Goal: Task Accomplishment & Management: Use online tool/utility

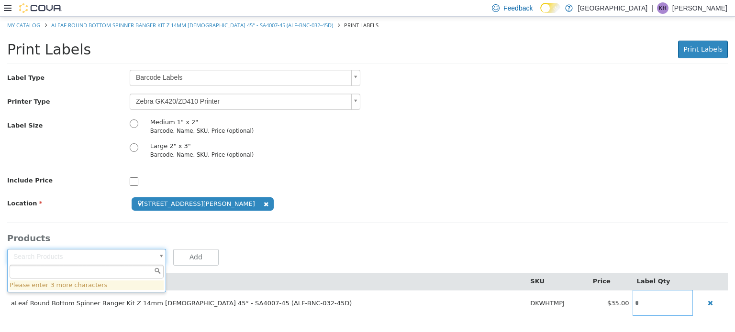
click at [42, 11] on img at bounding box center [40, 8] width 43 height 10
click at [8, 8] on icon at bounding box center [8, 8] width 8 height 6
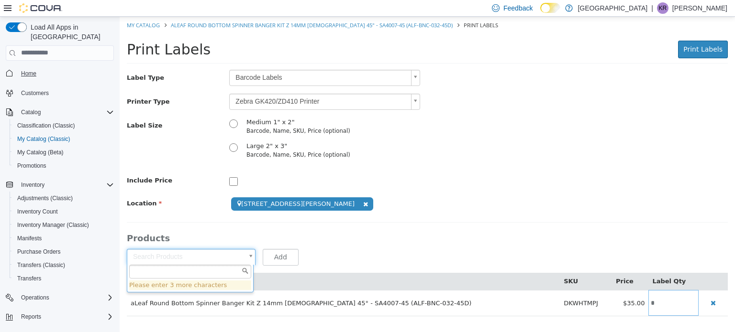
click at [28, 70] on span "Home" at bounding box center [28, 74] width 15 height 8
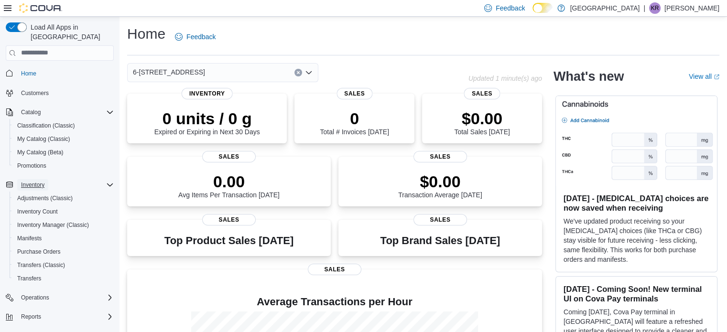
click at [31, 181] on span "Inventory" at bounding box center [32, 185] width 23 height 8
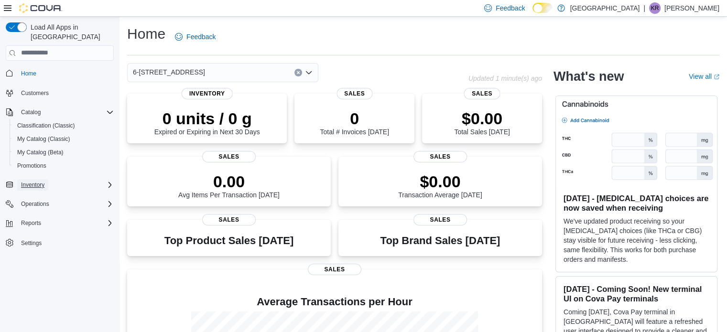
click at [31, 181] on span "Inventory" at bounding box center [32, 185] width 23 height 8
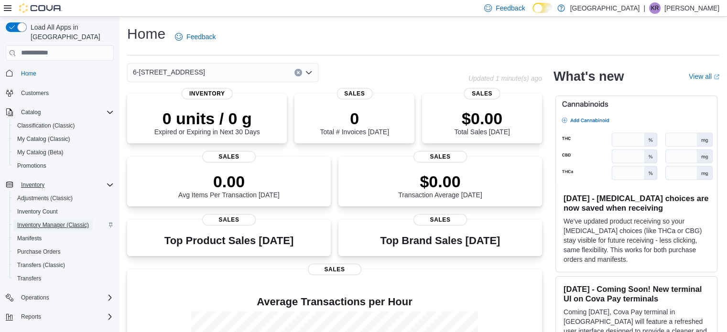
click at [29, 221] on span "Inventory Manager (Classic)" at bounding box center [53, 225] width 72 height 8
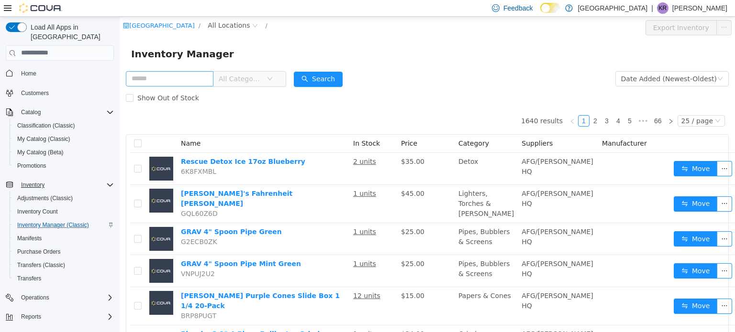
click at [171, 78] on input "text" at bounding box center [170, 78] width 88 height 15
click at [254, 83] on span "All Categories" at bounding box center [241, 79] width 44 height 10
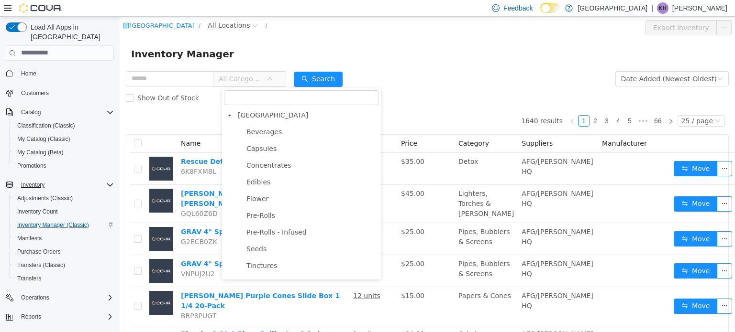
click at [277, 62] on div "Inventory Manager" at bounding box center [427, 53] width 615 height 31
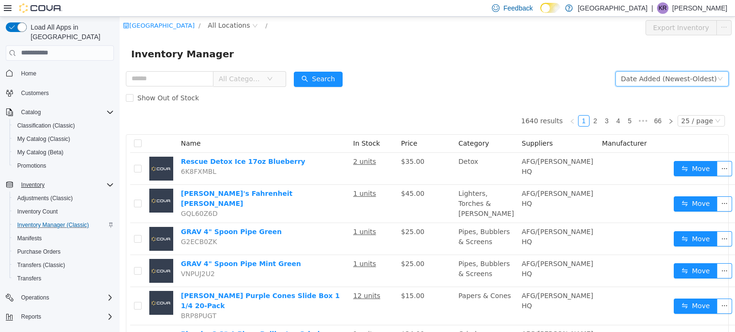
click at [350, 77] on div "Date Added (Newest-Oldest)" at bounding box center [669, 78] width 96 height 14
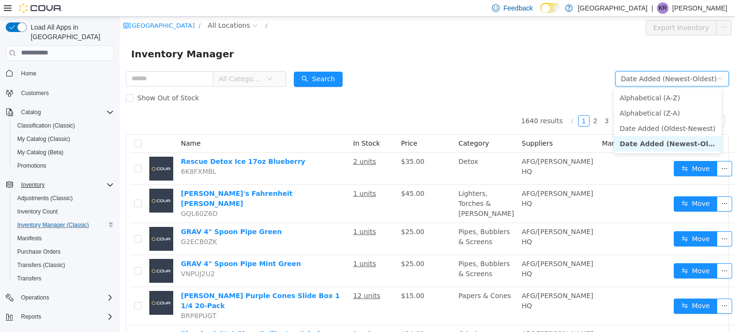
click at [350, 77] on div "Date Added (Newest-Oldest)" at bounding box center [669, 78] width 96 height 14
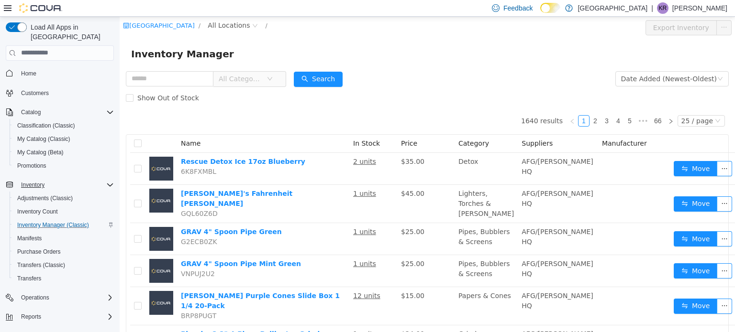
click at [350, 66] on div "Inventory Manager" at bounding box center [427, 53] width 615 height 31
click at [37, 181] on span "Inventory" at bounding box center [32, 185] width 23 height 8
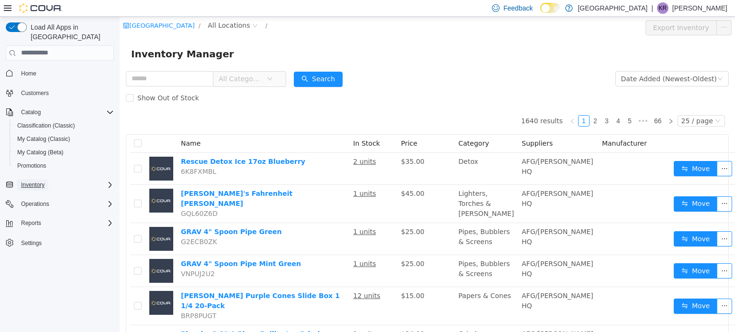
click at [38, 181] on span "Inventory" at bounding box center [32, 185] width 23 height 8
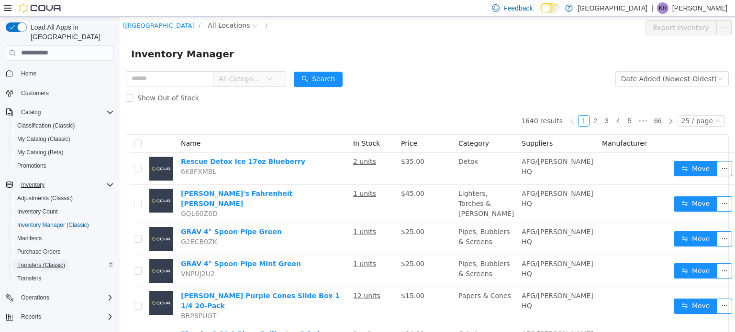
click at [27, 262] on span "Transfers (Classic)" at bounding box center [41, 266] width 48 height 8
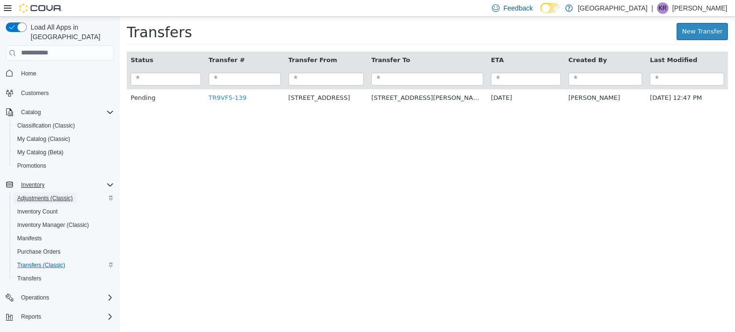
click at [29, 195] on span "Adjustments (Classic)" at bounding box center [44, 199] width 55 height 8
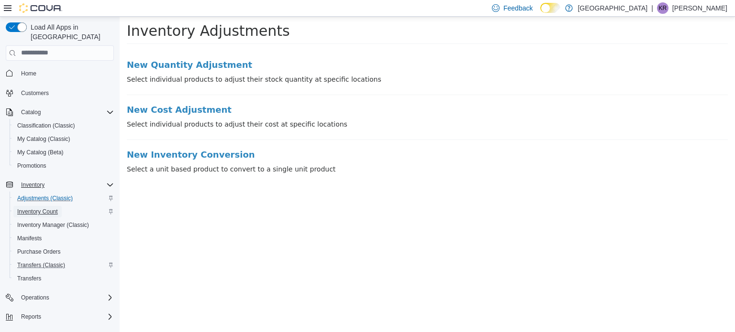
click at [35, 208] on span "Inventory Count" at bounding box center [37, 212] width 41 height 8
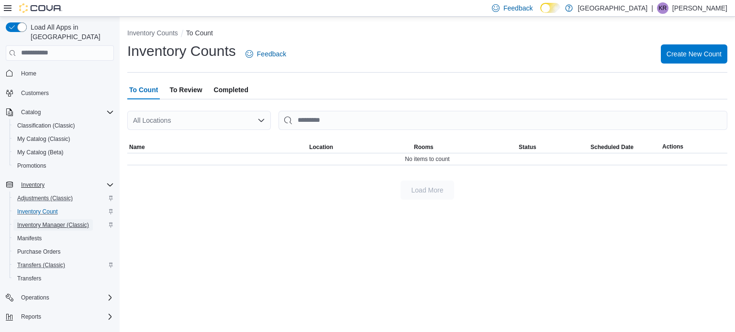
click at [33, 221] on span "Inventory Manager (Classic)" at bounding box center [53, 225] width 72 height 8
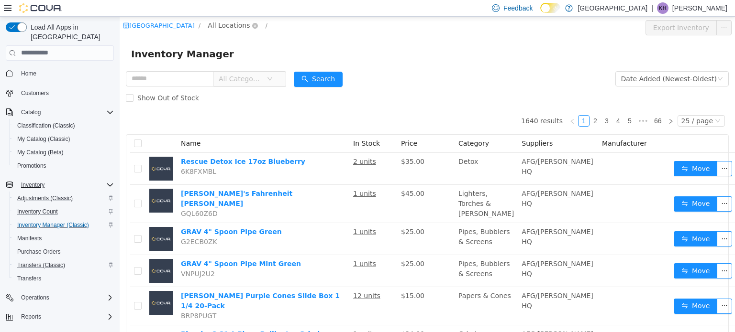
click at [239, 23] on span "All Locations" at bounding box center [229, 25] width 42 height 11
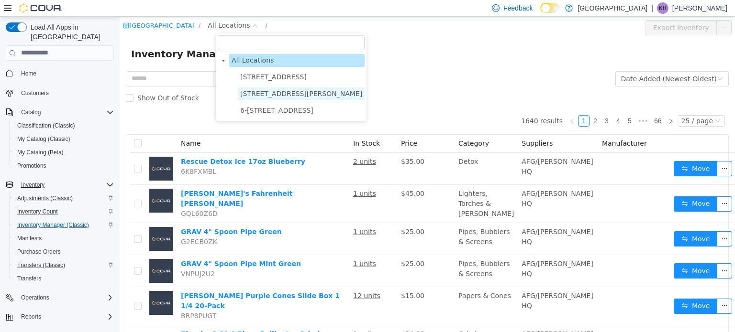
click at [273, 93] on span "3541 Cobble Hill Rd" at bounding box center [301, 93] width 122 height 8
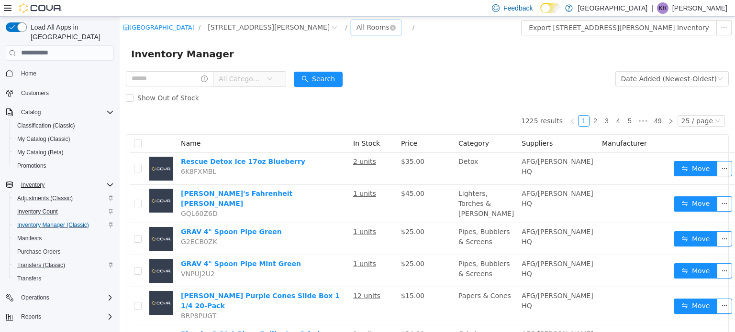
click at [350, 28] on div "All Rooms" at bounding box center [372, 27] width 33 height 14
click at [322, 77] on li "Vault" at bounding box center [327, 76] width 57 height 15
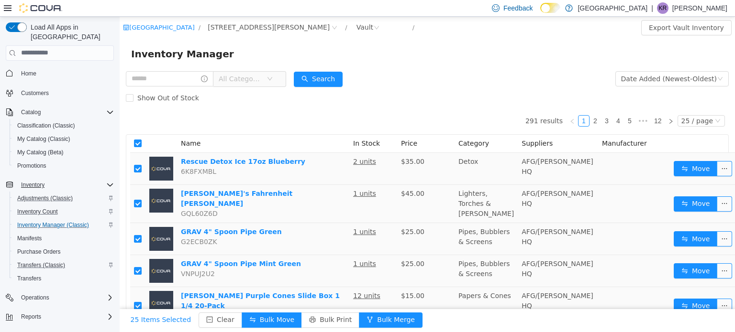
click at [252, 79] on span "All Categories" at bounding box center [241, 79] width 44 height 10
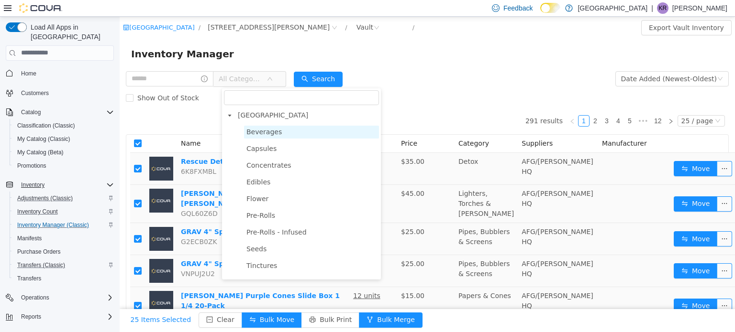
click at [271, 131] on span "Beverages" at bounding box center [263, 132] width 35 height 8
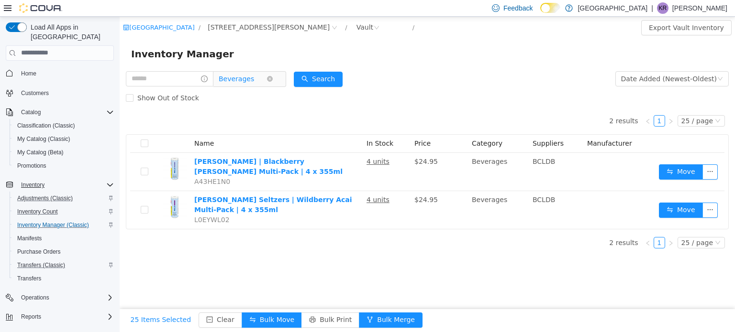
click at [245, 84] on span "Beverages" at bounding box center [236, 78] width 35 height 14
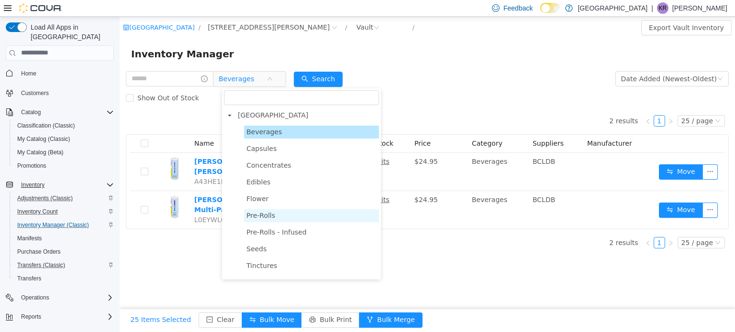
click at [262, 214] on span "Pre-Rolls" at bounding box center [260, 215] width 29 height 8
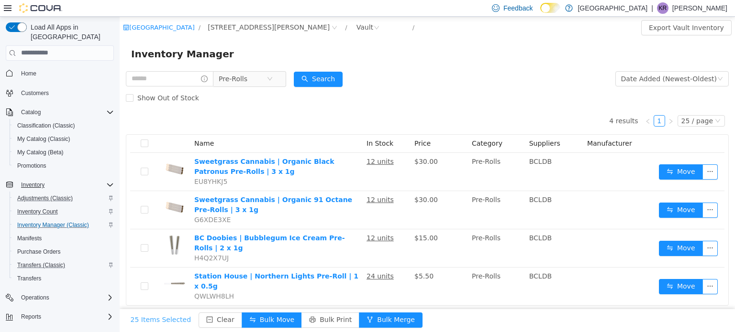
click at [155, 322] on button "25 Items Selected" at bounding box center [161, 319] width 76 height 15
click at [141, 318] on button "25 Items Selected" at bounding box center [161, 319] width 76 height 15
click at [140, 318] on button "25 Items Selected" at bounding box center [161, 319] width 76 height 15
click at [205, 317] on button "Clear" at bounding box center [220, 319] width 44 height 15
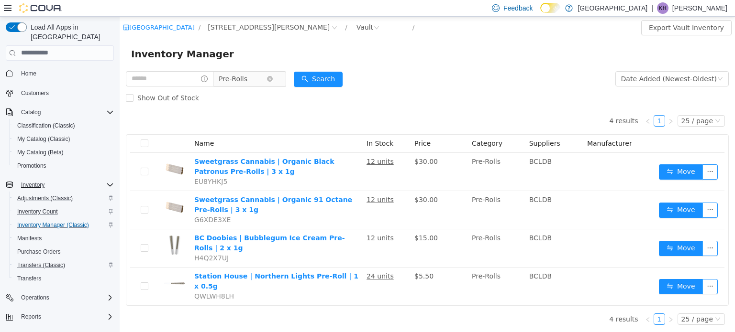
click at [242, 81] on span "Pre-Rolls" at bounding box center [233, 78] width 29 height 14
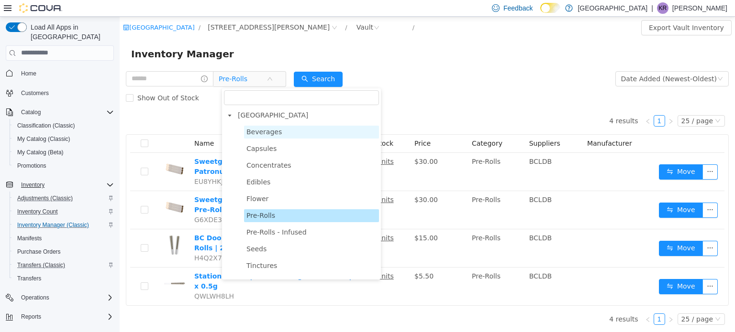
click at [270, 130] on span "Beverages" at bounding box center [263, 132] width 35 height 8
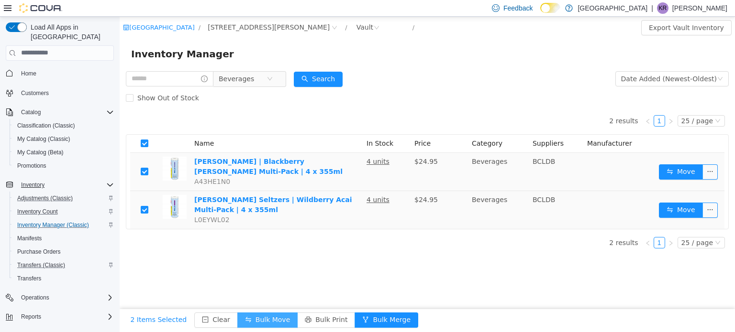
click at [265, 321] on button "Bulk Move" at bounding box center [267, 319] width 60 height 15
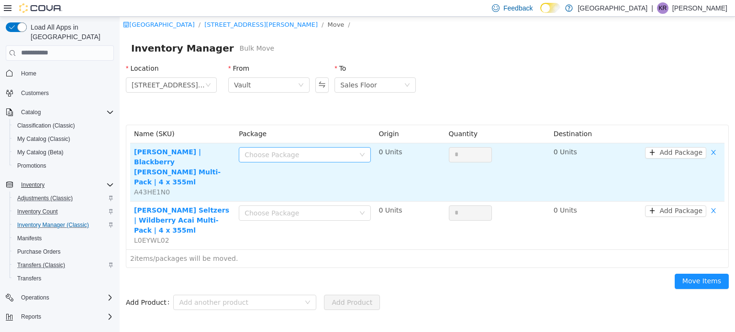
click at [287, 156] on div "Choose Package" at bounding box center [299, 155] width 110 height 10
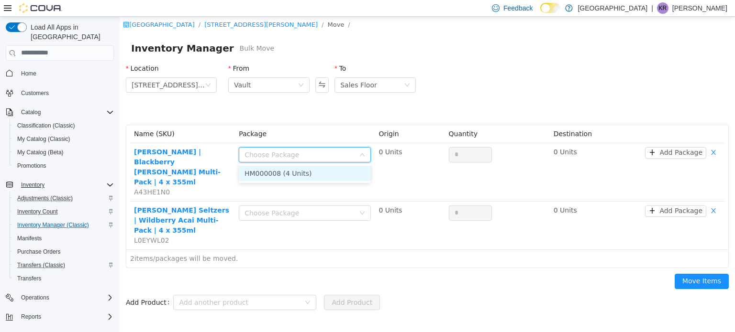
click at [275, 172] on li "HM000008 (4 Units)" at bounding box center [305, 172] width 132 height 15
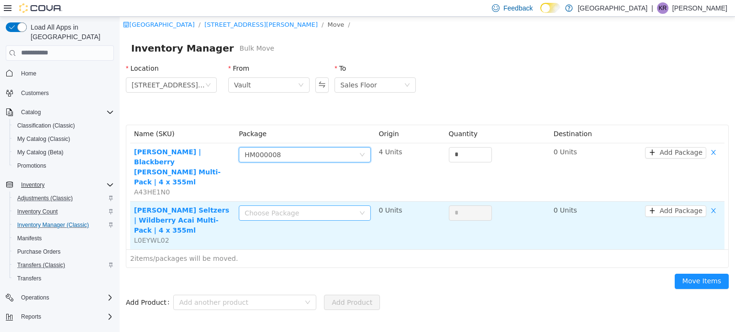
click at [277, 208] on div "Choose Package" at bounding box center [299, 213] width 110 height 10
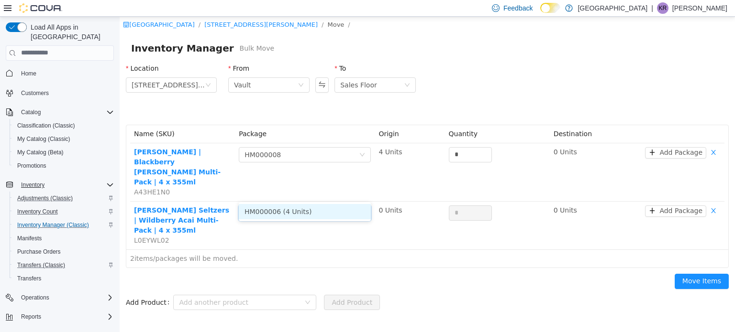
click at [275, 211] on li "HM000006 (4 Units)" at bounding box center [305, 211] width 132 height 15
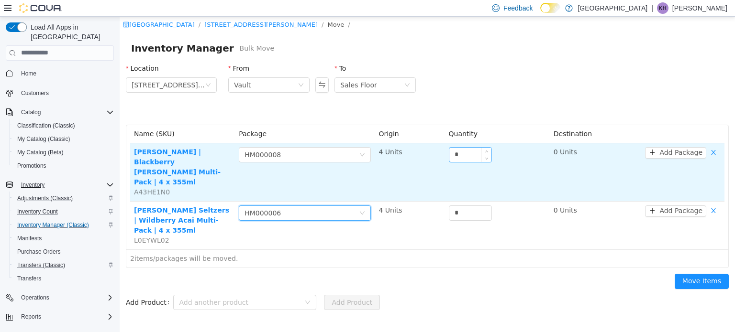
click at [350, 154] on input "*" at bounding box center [470, 154] width 42 height 14
click at [350, 150] on span "Increase Value" at bounding box center [486, 151] width 10 height 9
type input "*"
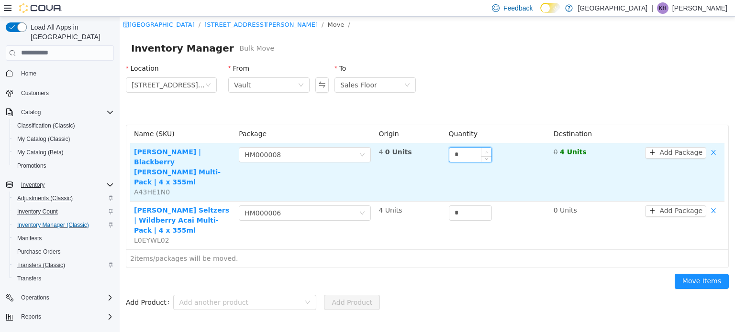
click at [350, 150] on span "Increase Value" at bounding box center [486, 151] width 10 height 9
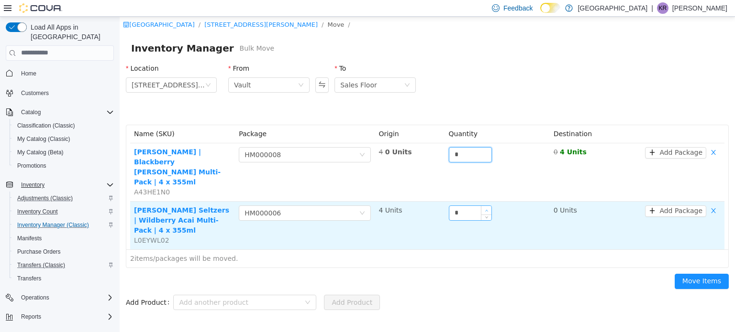
click at [350, 208] on icon "icon: up" at bounding box center [485, 209] width 3 height 3
type input "*"
click at [350, 208] on icon "icon: up" at bounding box center [485, 209] width 3 height 3
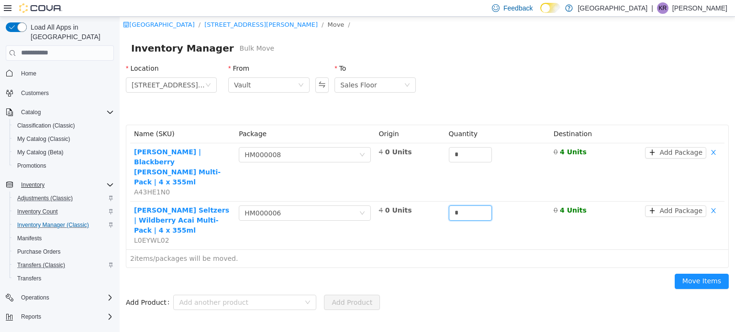
click at [199, 254] on span "2 items/packages will be moved." at bounding box center [184, 258] width 108 height 8
click at [210, 297] on div "Add another product" at bounding box center [239, 302] width 121 height 10
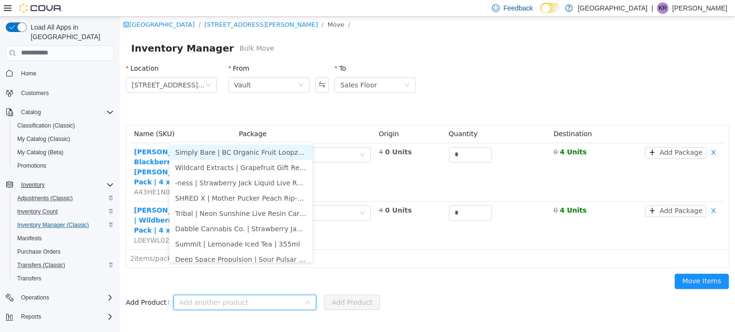
click at [210, 296] on input "Add Product" at bounding box center [241, 303] width 125 height 14
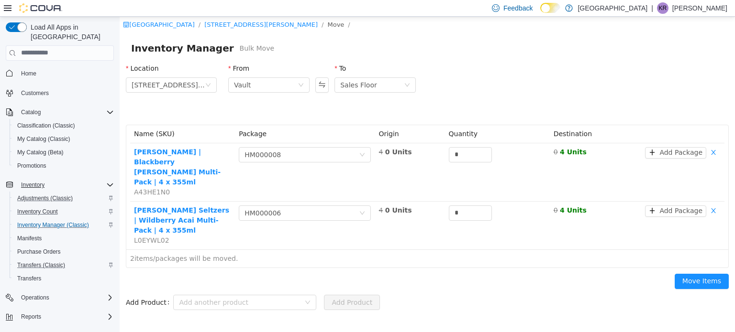
click at [350, 287] on div "Warmland Cannabis Centre / 3541 Cobble Hill Rd / Move / Inventory Manager Bulk …" at bounding box center [427, 174] width 615 height 316
click at [350, 274] on button "Move Items" at bounding box center [701, 281] width 54 height 15
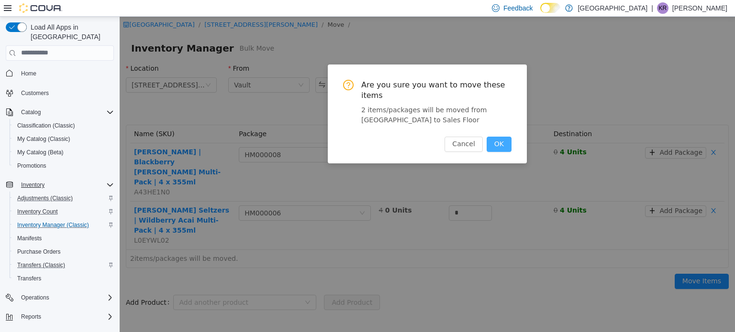
click at [350, 136] on button "OK" at bounding box center [498, 143] width 25 height 15
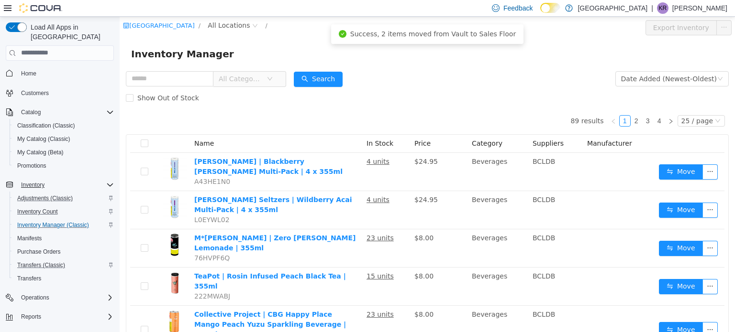
click at [249, 81] on span "All Categories" at bounding box center [241, 79] width 44 height 10
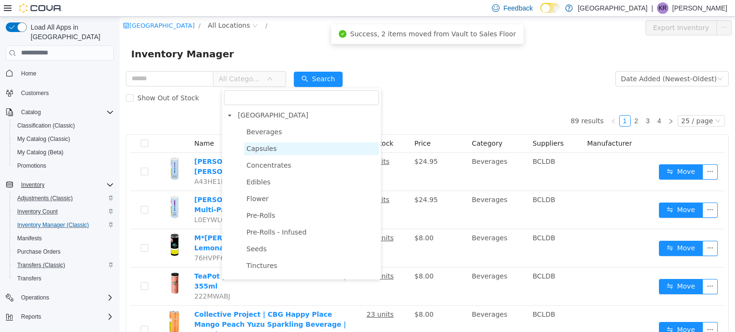
click at [269, 150] on span "Capsules" at bounding box center [261, 148] width 30 height 8
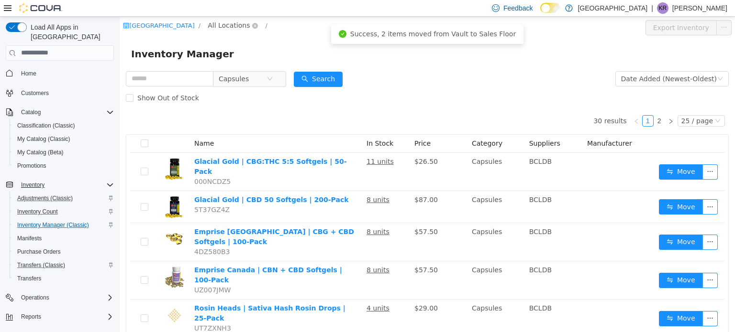
click at [235, 25] on span "All Locations" at bounding box center [229, 25] width 42 height 11
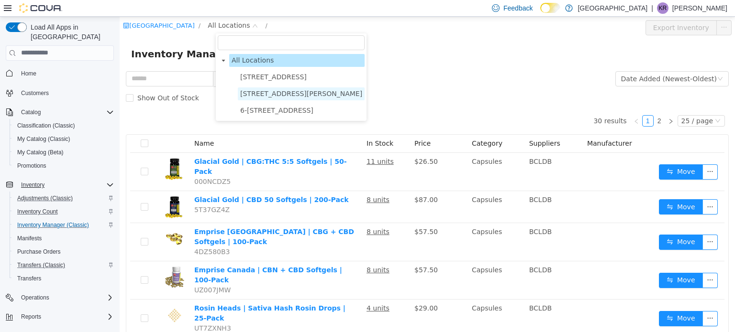
click at [275, 93] on span "3541 Cobble Hill Rd" at bounding box center [301, 93] width 122 height 8
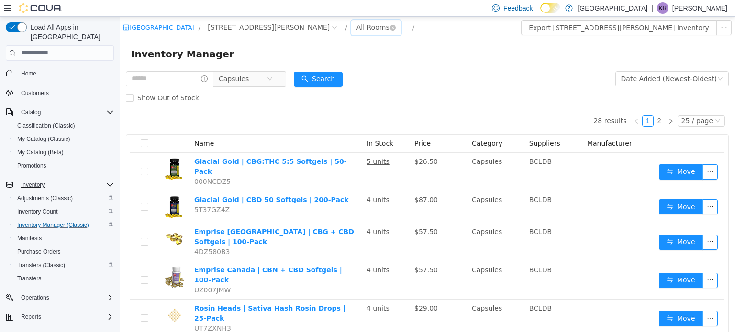
click at [350, 24] on div "All Rooms" at bounding box center [372, 27] width 33 height 14
click at [322, 75] on li "Vault" at bounding box center [327, 76] width 57 height 15
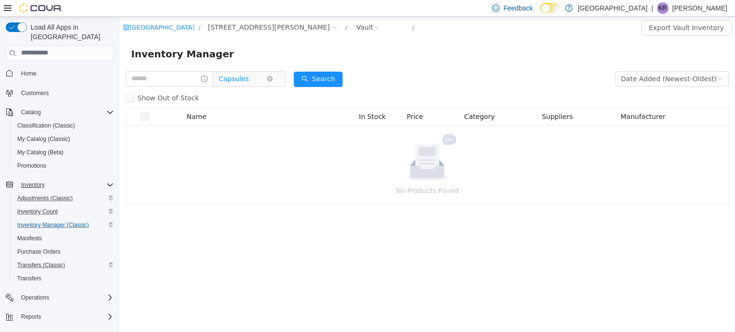
click at [240, 79] on span "Capsules" at bounding box center [234, 78] width 30 height 14
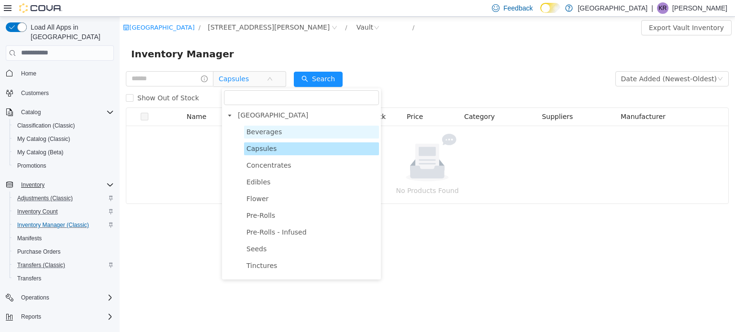
click at [263, 133] on span "Beverages" at bounding box center [263, 132] width 35 height 8
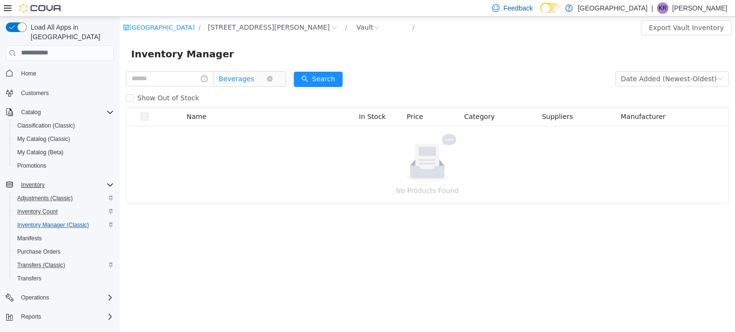
click at [260, 80] on span "Beverages" at bounding box center [243, 78] width 48 height 14
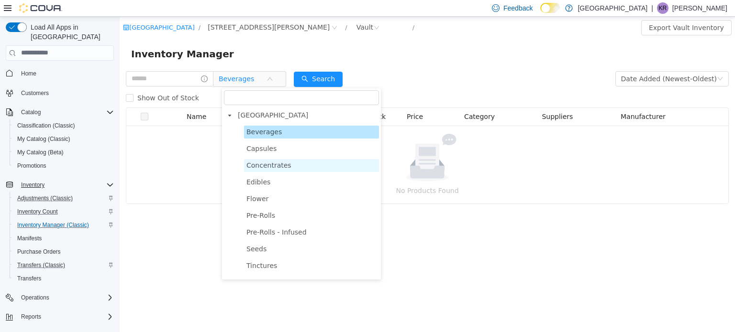
click at [274, 165] on span "Concentrates" at bounding box center [268, 165] width 45 height 8
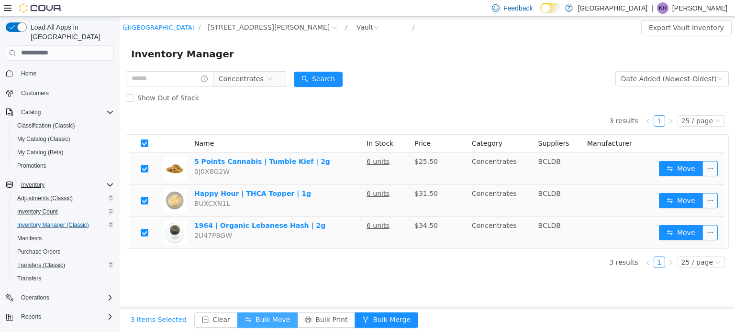
click at [255, 319] on button "Bulk Move" at bounding box center [267, 319] width 60 height 15
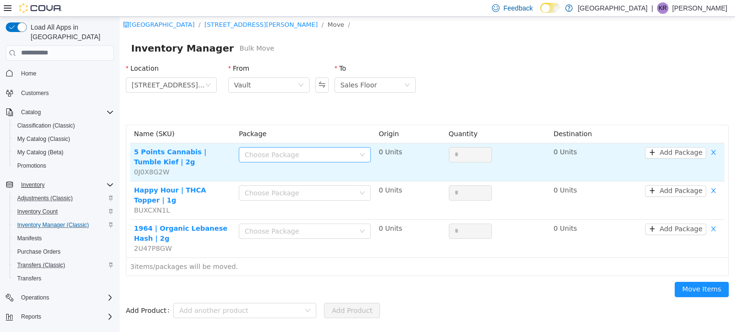
click at [322, 154] on div "Choose Package" at bounding box center [299, 155] width 110 height 10
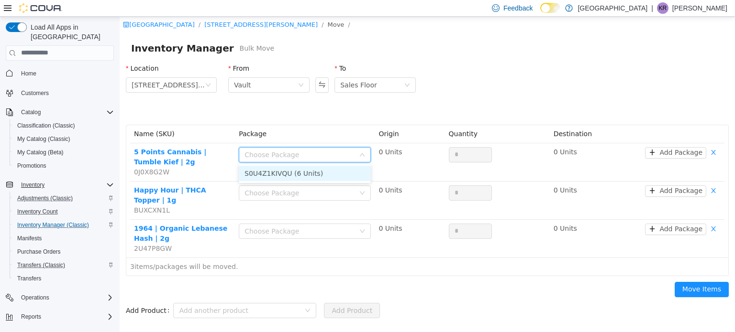
click at [292, 173] on li "S0U4Z1KIVQU (6 Units)" at bounding box center [305, 172] width 132 height 15
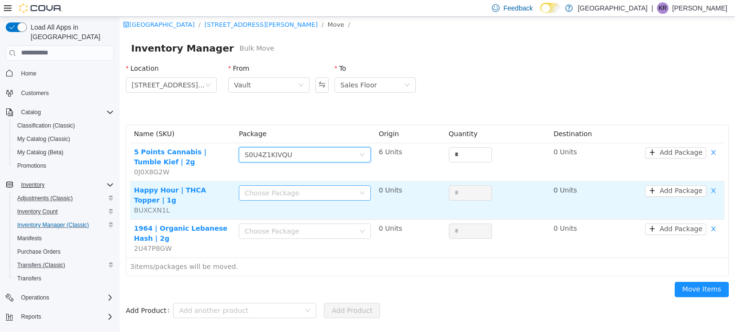
click at [291, 195] on div "Choose Package" at bounding box center [299, 193] width 110 height 10
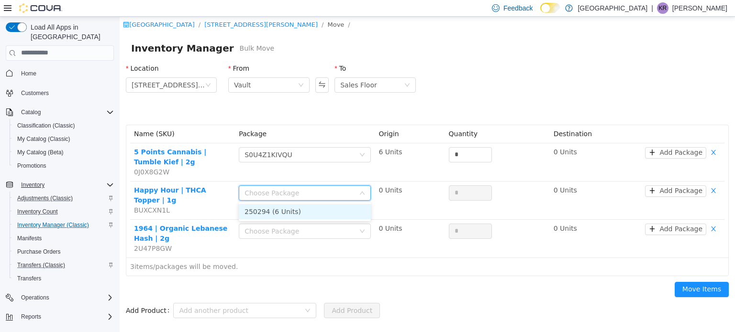
click at [288, 211] on li "250294 (6 Units)" at bounding box center [305, 211] width 132 height 15
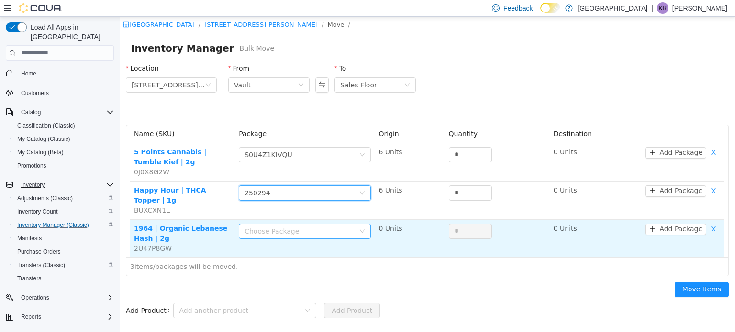
click at [288, 226] on div "Choose Package" at bounding box center [299, 231] width 110 height 10
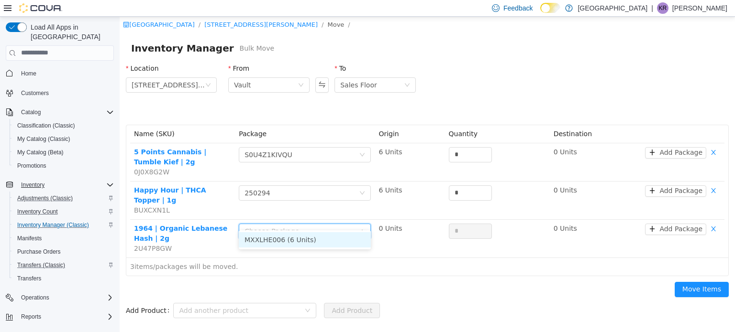
click at [289, 241] on li "MXXLHE006 (6 Units)" at bounding box center [305, 239] width 132 height 15
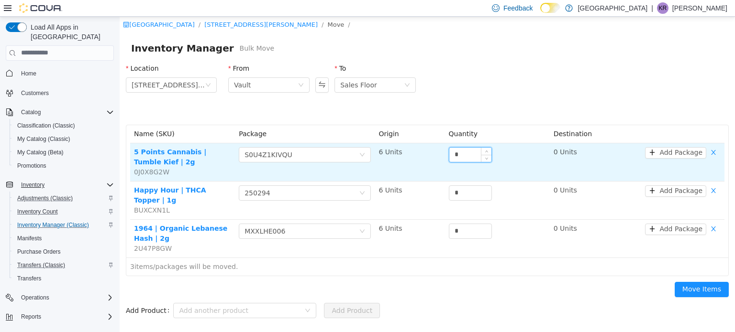
click at [350, 156] on input "*" at bounding box center [470, 154] width 42 height 14
click at [350, 153] on input "*" at bounding box center [470, 154] width 42 height 14
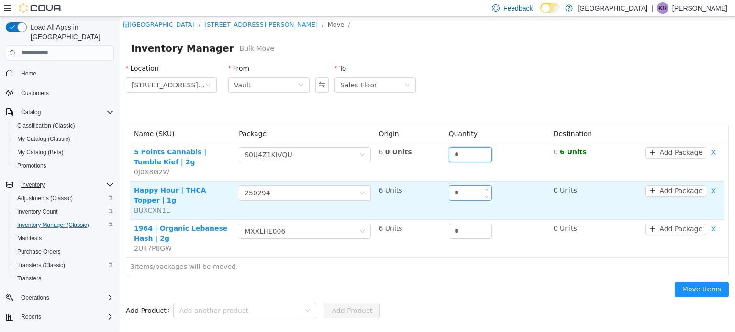
type input "*"
click at [350, 196] on input "*" at bounding box center [470, 193] width 42 height 14
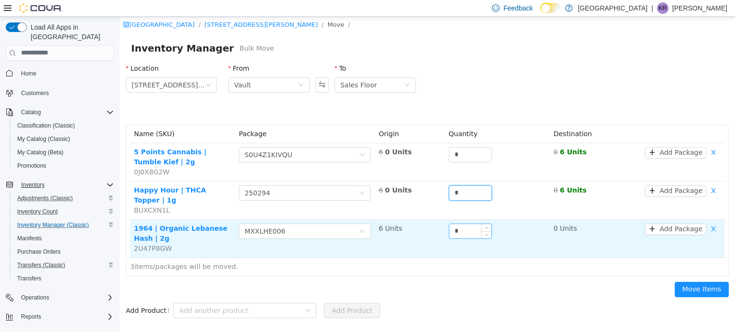
type input "*"
click at [350, 224] on input "*" at bounding box center [470, 231] width 42 height 14
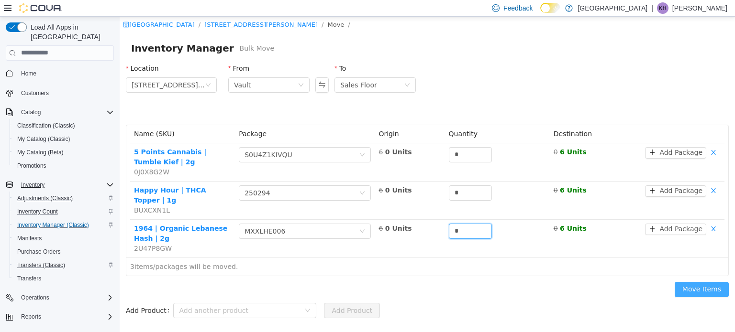
type input "*"
click at [350, 282] on button "Move Items" at bounding box center [701, 289] width 54 height 15
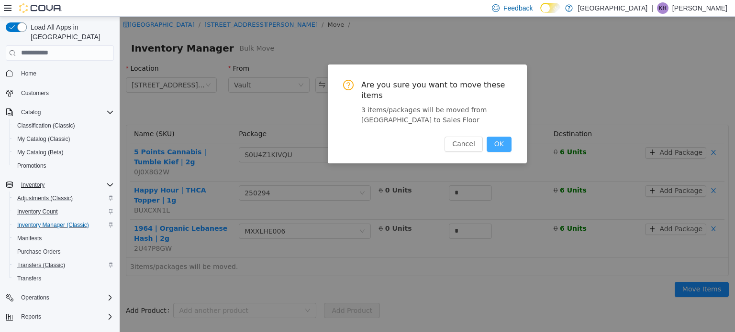
click at [350, 136] on button "OK" at bounding box center [498, 143] width 25 height 15
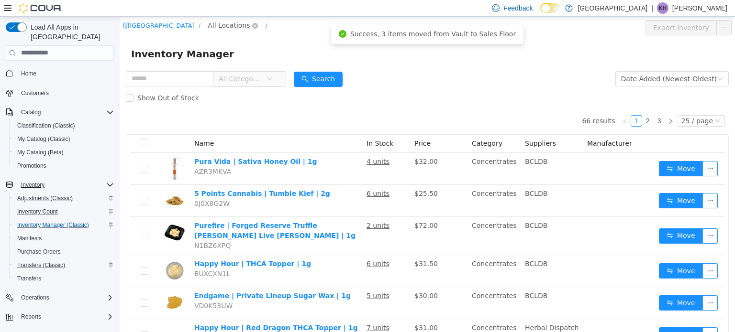
click at [241, 26] on span "All Locations" at bounding box center [229, 25] width 42 height 11
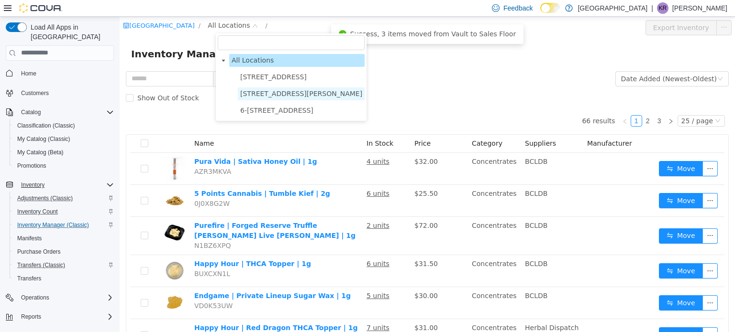
click at [280, 94] on span "3541 Cobble Hill Rd" at bounding box center [301, 93] width 122 height 8
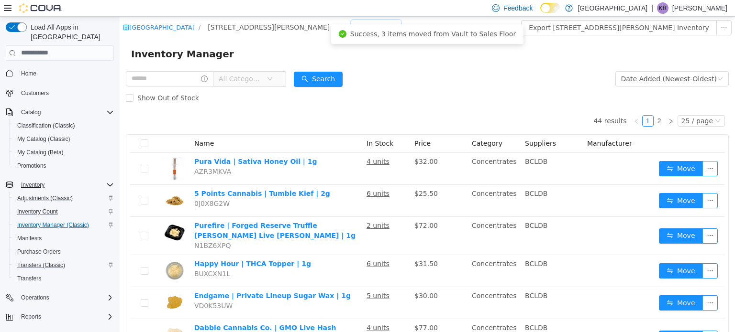
click at [350, 25] on div "All Rooms" at bounding box center [372, 27] width 33 height 14
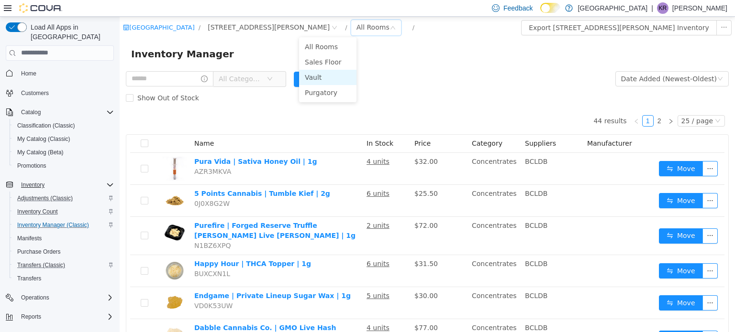
click at [319, 73] on li "Vault" at bounding box center [327, 76] width 57 height 15
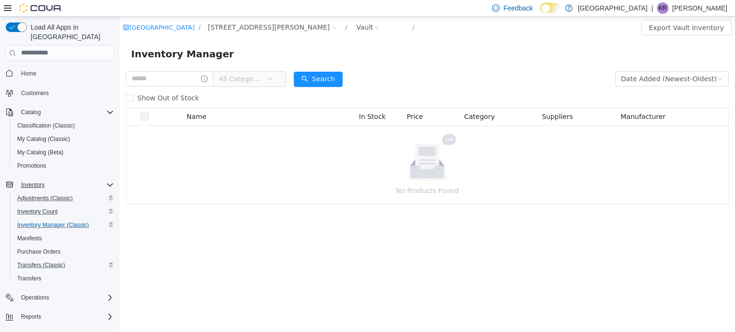
click at [243, 77] on span "All Categories" at bounding box center [241, 79] width 44 height 10
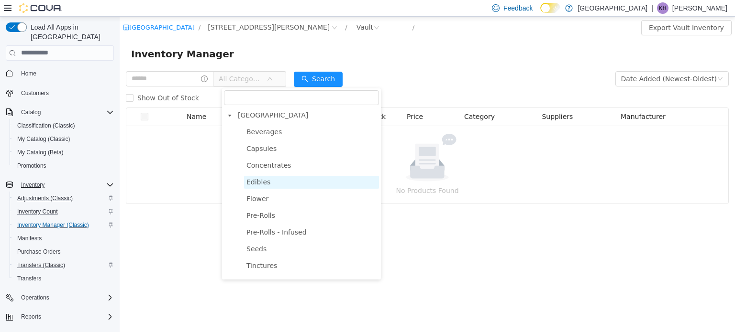
click at [256, 182] on span "Edibles" at bounding box center [258, 182] width 24 height 8
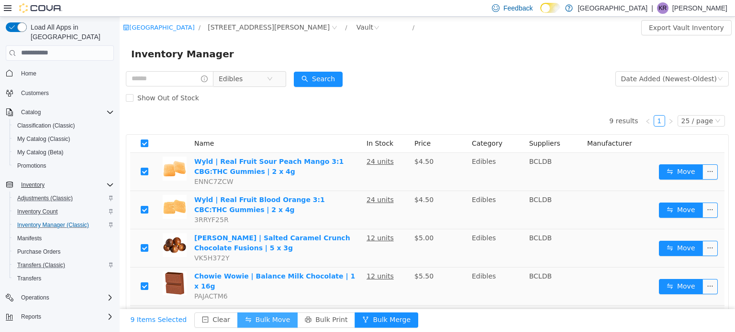
click at [263, 321] on button "Bulk Move" at bounding box center [267, 319] width 60 height 15
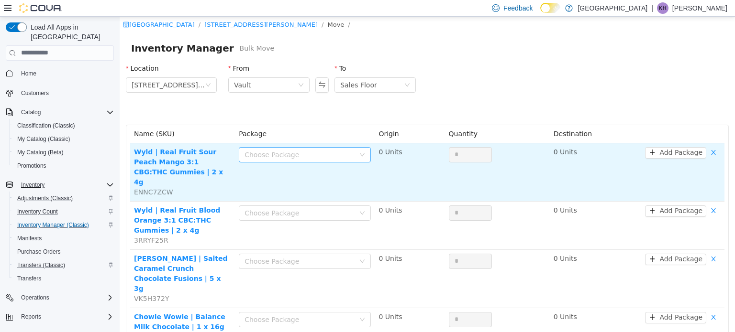
click at [275, 156] on div "Choose Package" at bounding box center [299, 155] width 110 height 10
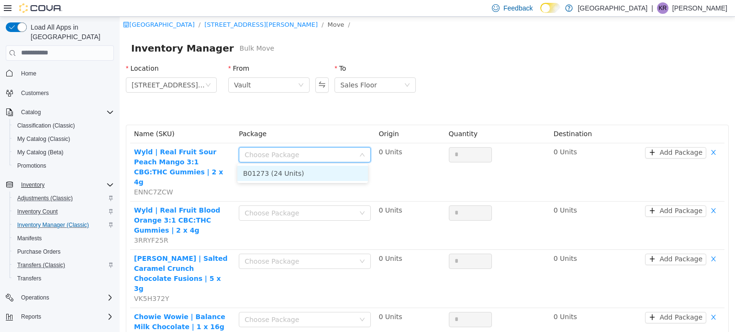
click at [274, 176] on li "B01273 (24 Units)" at bounding box center [302, 172] width 131 height 15
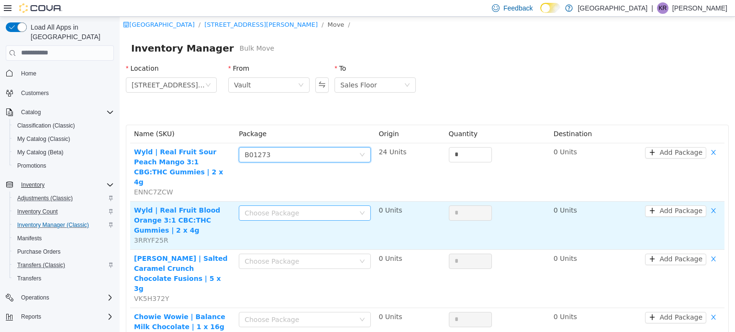
click at [289, 208] on div "Choose Package" at bounding box center [299, 213] width 110 height 10
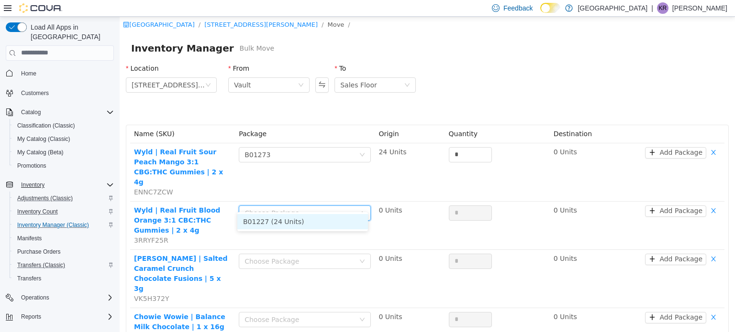
click at [287, 220] on li "B01227 (24 Units)" at bounding box center [302, 221] width 131 height 15
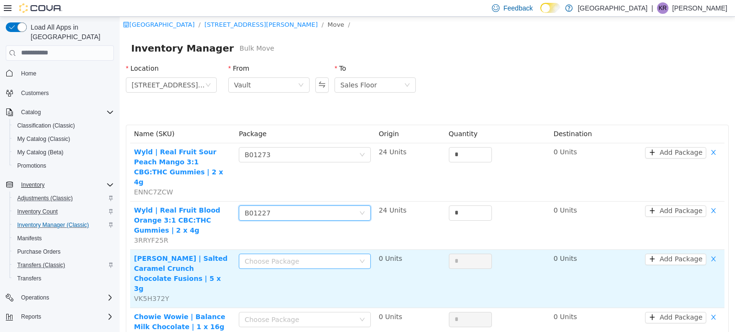
click at [282, 256] on div "Choose Package" at bounding box center [299, 261] width 110 height 10
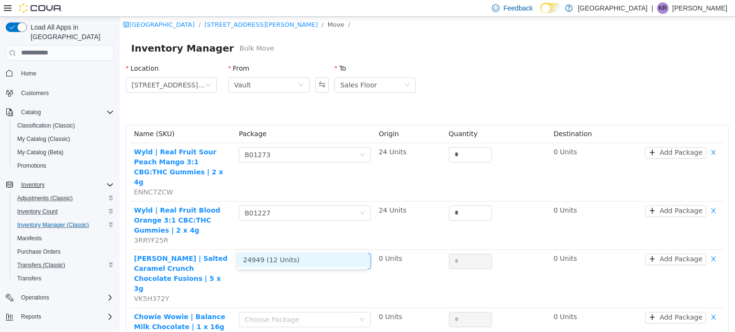
click at [285, 262] on li "24949 (12 Units)" at bounding box center [302, 259] width 131 height 15
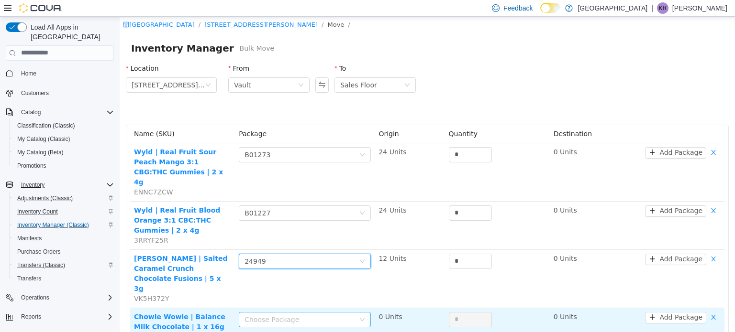
click at [285, 315] on div "Choose Package" at bounding box center [299, 320] width 110 height 10
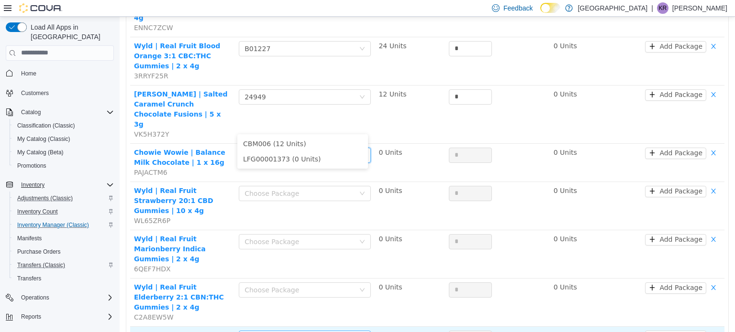
scroll to position [191, 0]
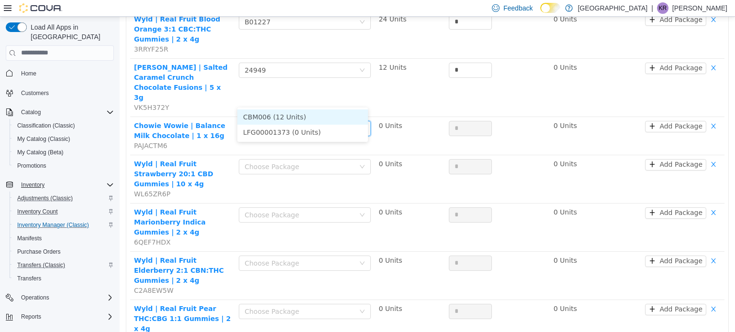
click at [281, 113] on li "CBM006 (12 Units)" at bounding box center [302, 116] width 131 height 15
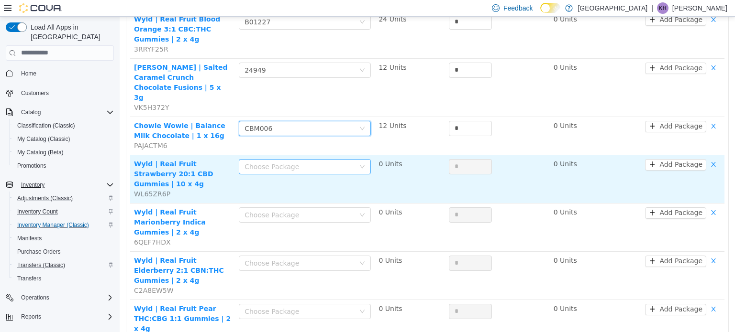
click at [284, 162] on div "Choose Package" at bounding box center [299, 167] width 110 height 10
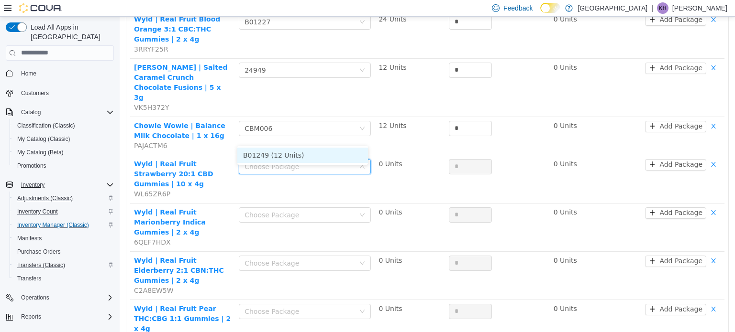
click at [289, 154] on li "B01249 (12 Units)" at bounding box center [302, 154] width 131 height 15
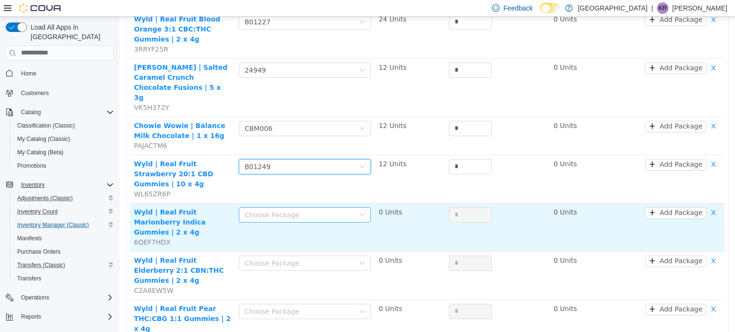
click at [287, 210] on div "Choose Package" at bounding box center [299, 215] width 110 height 10
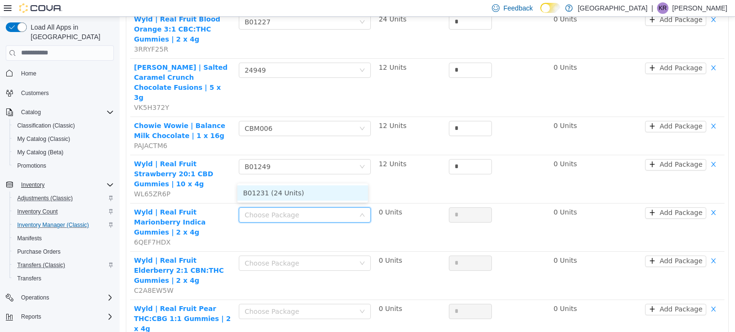
click at [286, 189] on li "B01231 (24 Units)" at bounding box center [302, 192] width 131 height 15
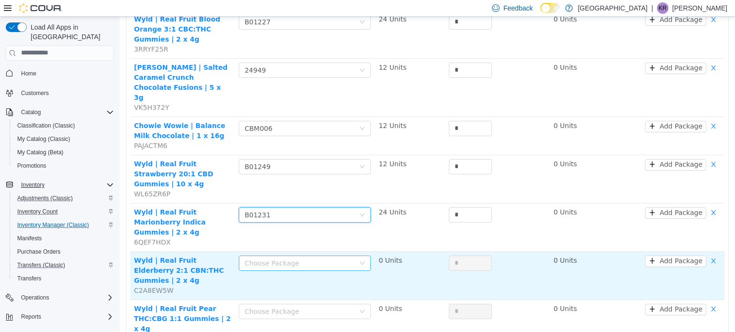
click at [283, 258] on div "Choose Package" at bounding box center [299, 263] width 110 height 10
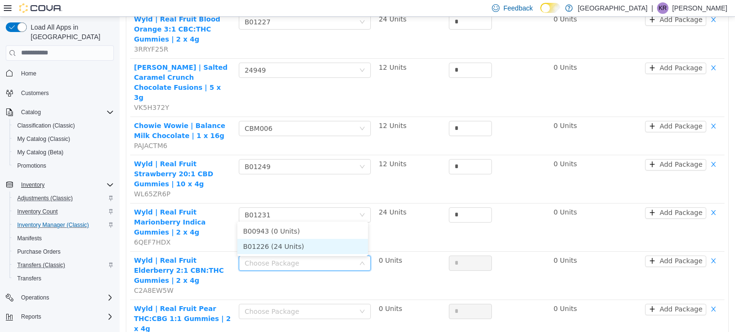
click at [283, 246] on li "B01226 (24 Units)" at bounding box center [302, 246] width 131 height 15
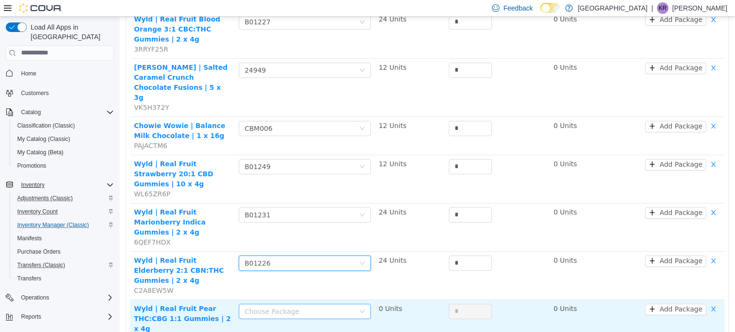
click at [283, 307] on div "Choose Package" at bounding box center [299, 312] width 110 height 10
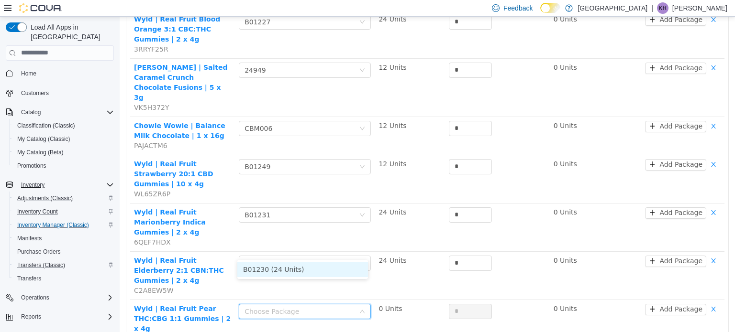
click at [286, 269] on li "B01230 (24 Units)" at bounding box center [302, 269] width 131 height 15
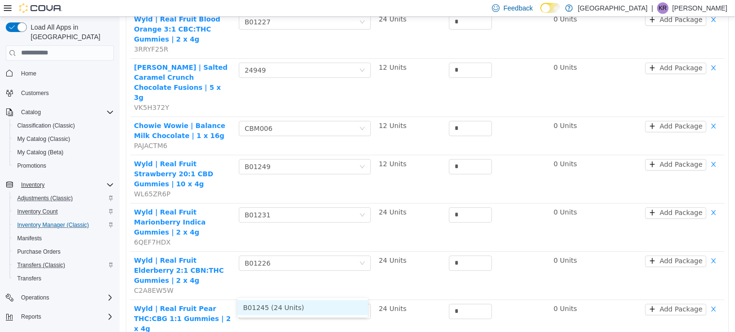
click at [274, 307] on li "B01245 (24 Units)" at bounding box center [302, 307] width 131 height 15
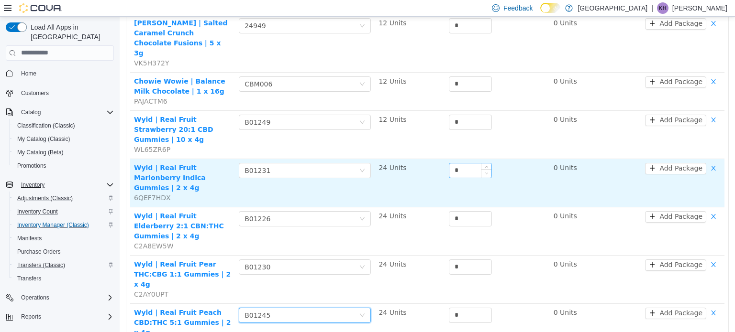
scroll to position [44, 0]
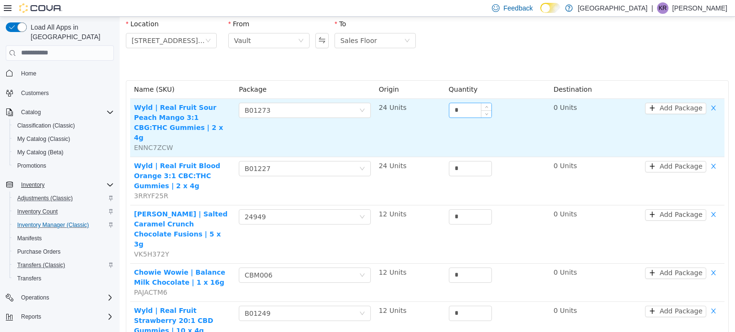
click at [350, 108] on input "*" at bounding box center [470, 110] width 42 height 14
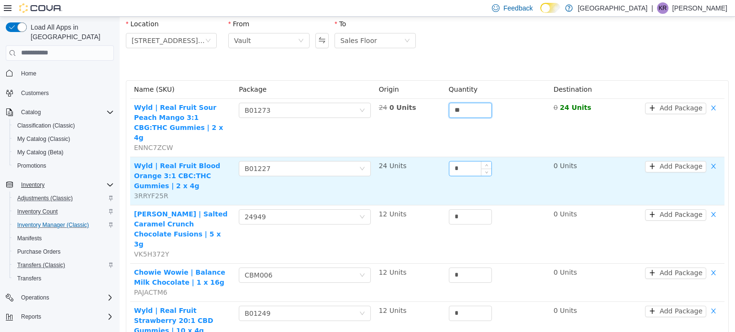
type input "**"
click at [350, 161] on input "*" at bounding box center [470, 168] width 42 height 14
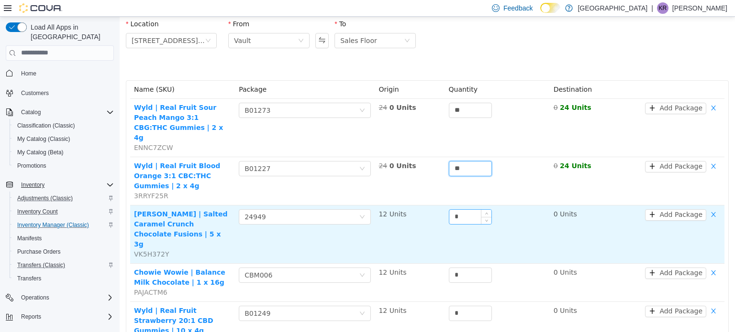
type input "**"
click at [350, 209] on input "*" at bounding box center [470, 216] width 42 height 14
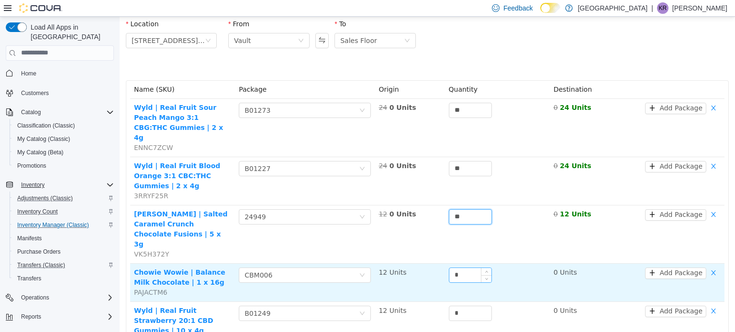
type input "**"
click at [350, 268] on input "*" at bounding box center [470, 275] width 42 height 14
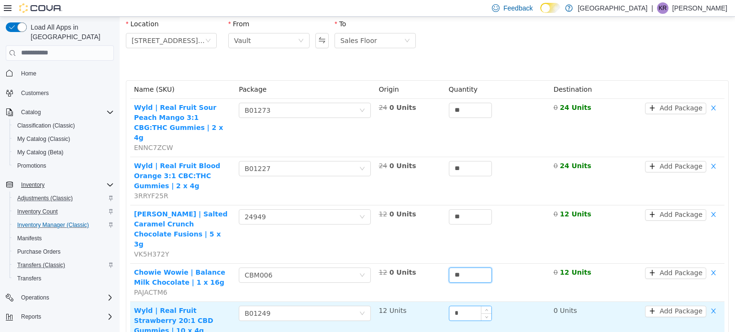
type input "**"
click at [350, 306] on input "*" at bounding box center [470, 313] width 42 height 14
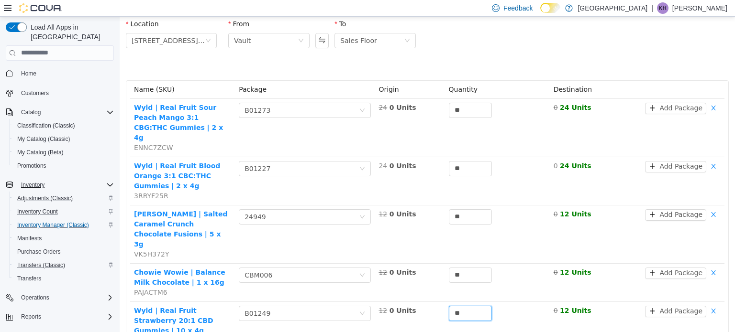
type input "**"
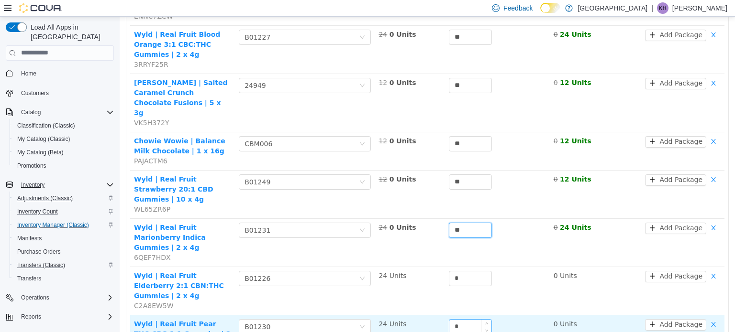
scroll to position [188, 0]
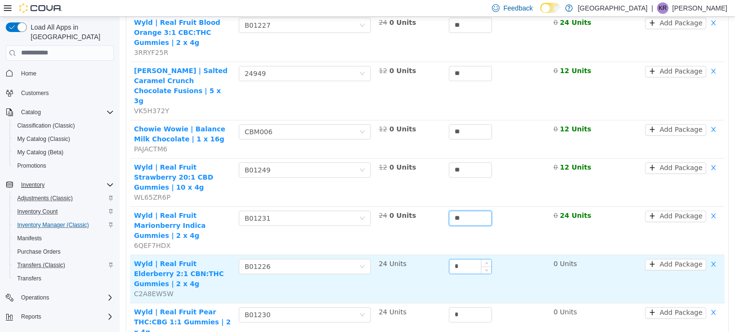
type input "**"
click at [350, 259] on input "*" at bounding box center [470, 266] width 42 height 14
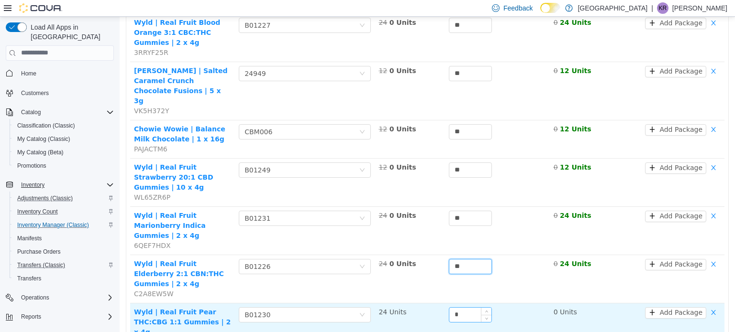
type input "**"
click at [350, 307] on input "*" at bounding box center [470, 314] width 42 height 14
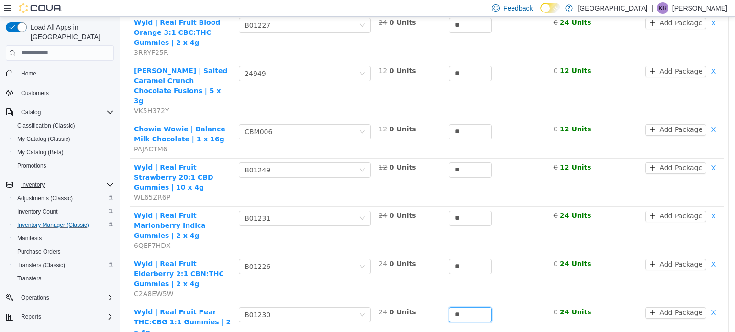
type input "**"
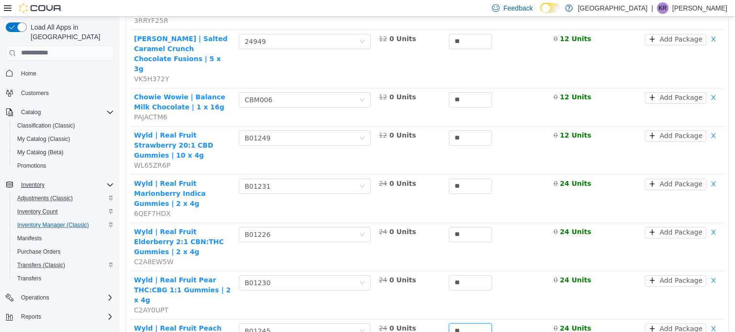
scroll to position [236, 0]
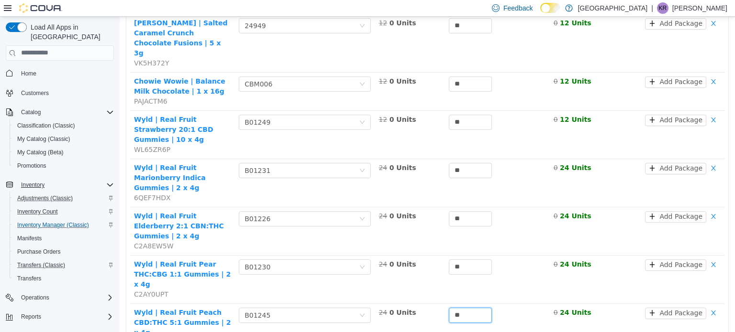
type input "**"
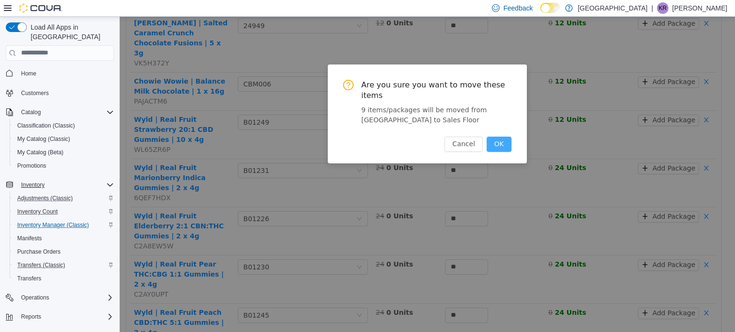
click at [350, 137] on button "OK" at bounding box center [498, 143] width 25 height 15
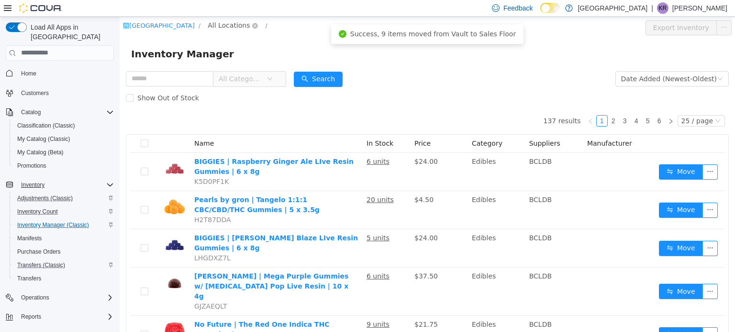
click at [239, 23] on span "All Locations" at bounding box center [229, 25] width 42 height 11
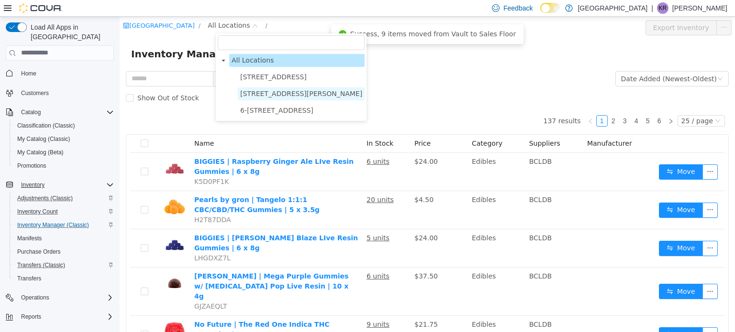
click at [268, 91] on span "3541 Cobble Hill Rd" at bounding box center [301, 93] width 122 height 8
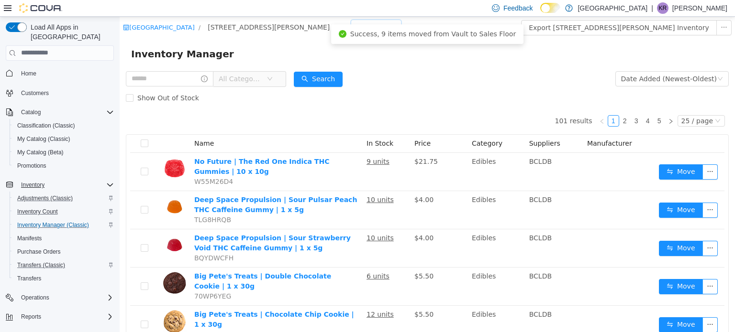
click at [350, 26] on div "All Rooms" at bounding box center [372, 27] width 33 height 14
click at [316, 75] on li "Vault" at bounding box center [327, 76] width 57 height 15
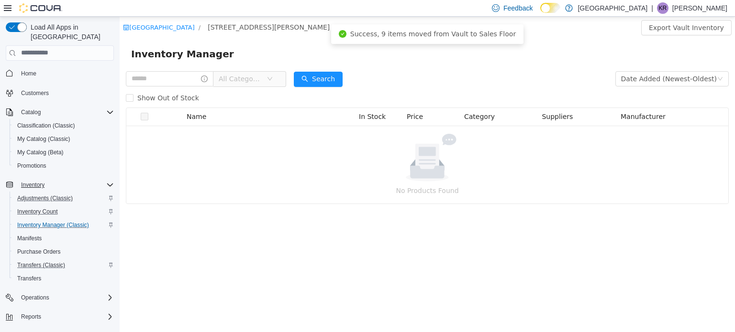
click at [241, 79] on span "All Categories" at bounding box center [241, 79] width 44 height 10
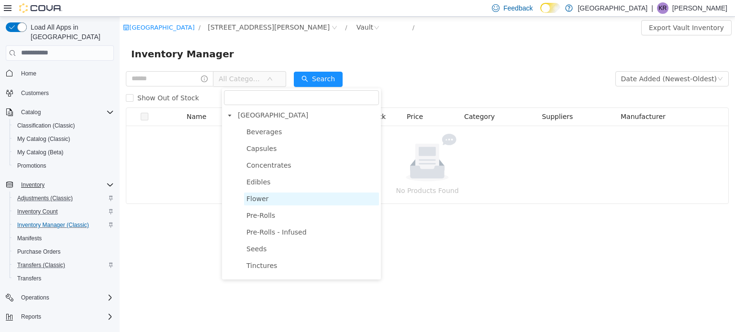
click at [263, 202] on span "Flower" at bounding box center [257, 199] width 22 height 8
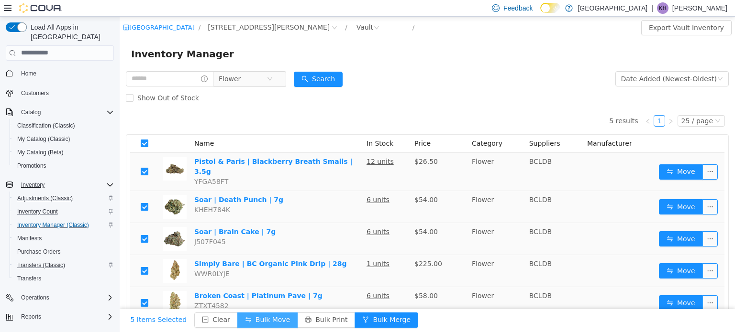
click at [245, 315] on button "Bulk Move" at bounding box center [267, 319] width 60 height 15
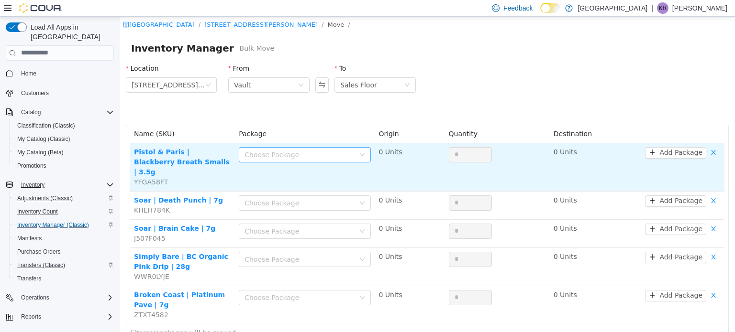
click at [295, 155] on div "Choose Package" at bounding box center [299, 155] width 110 height 10
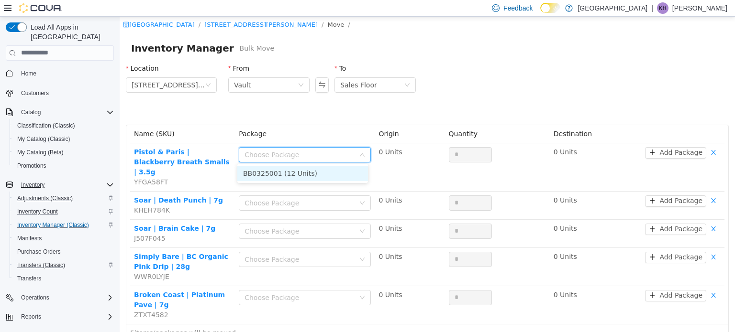
click at [296, 174] on li "BB0325001 (12 Units)" at bounding box center [302, 172] width 131 height 15
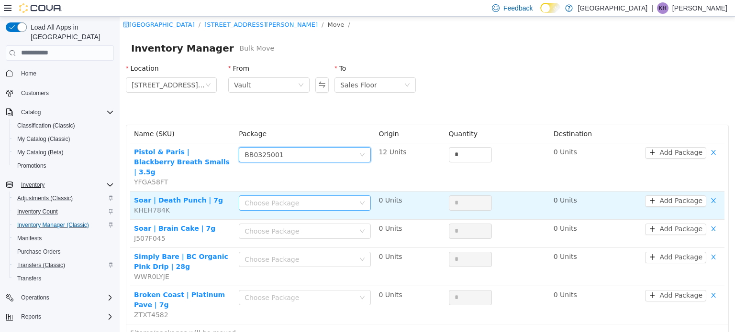
click at [283, 198] on div "Choose Package" at bounding box center [299, 203] width 110 height 10
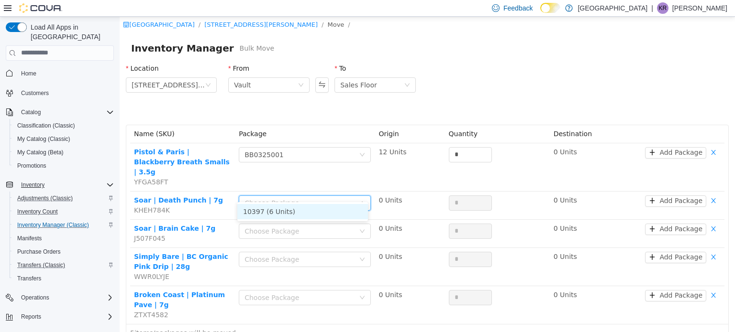
click at [266, 213] on li "10397 (6 Units)" at bounding box center [302, 211] width 131 height 15
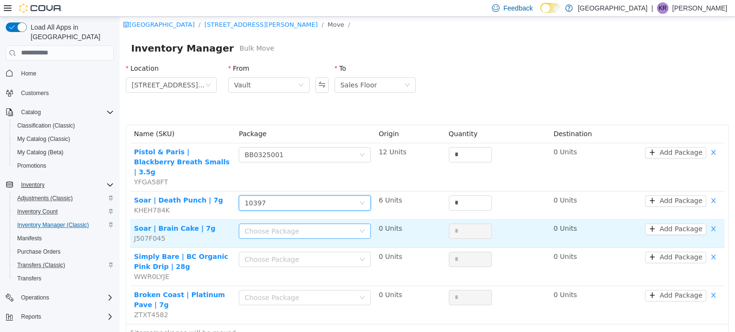
click at [266, 226] on div "Choose Package" at bounding box center [299, 231] width 110 height 10
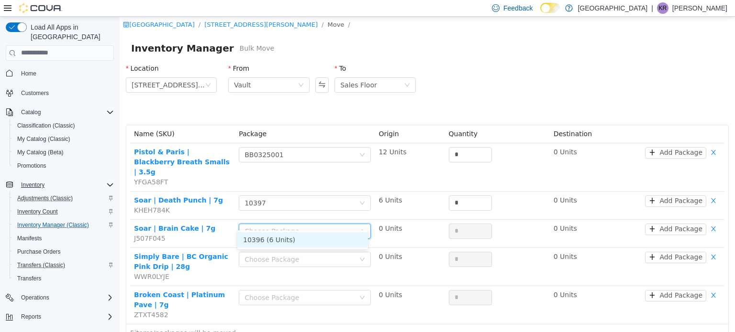
click at [265, 239] on li "10396 (6 Units)" at bounding box center [302, 239] width 131 height 15
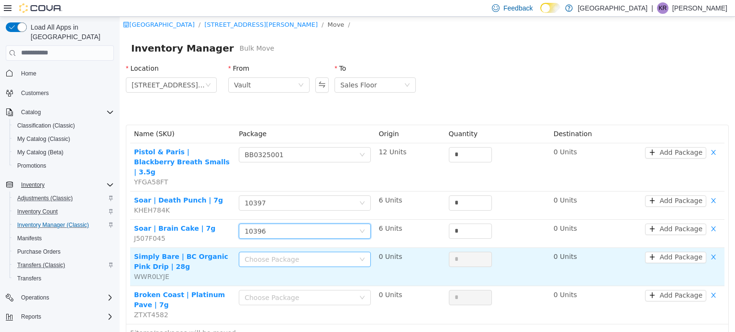
click at [265, 254] on div "Choose Package" at bounding box center [299, 259] width 110 height 10
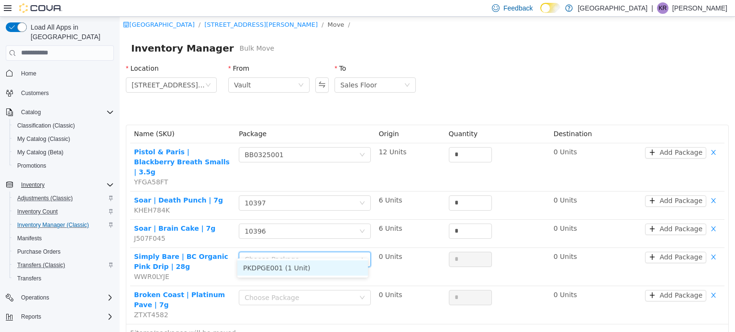
click at [268, 269] on li "PKDPGE001 (1 Unit)" at bounding box center [302, 267] width 131 height 15
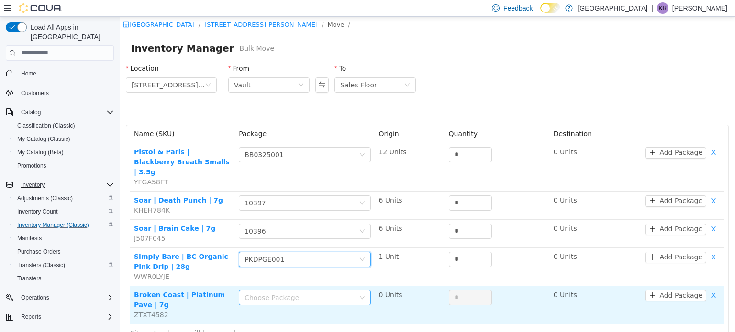
click at [268, 293] on div "Choose Package" at bounding box center [299, 298] width 110 height 10
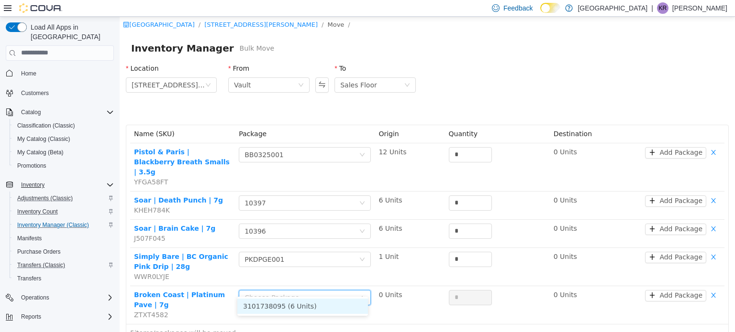
click at [270, 307] on li "3101738095 (6 Units)" at bounding box center [302, 305] width 131 height 15
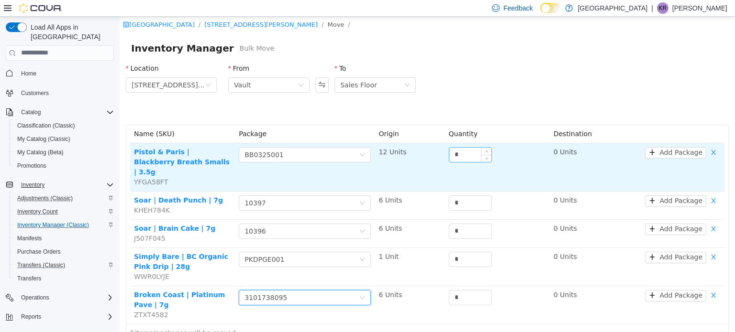
click at [350, 153] on input "*" at bounding box center [470, 154] width 42 height 14
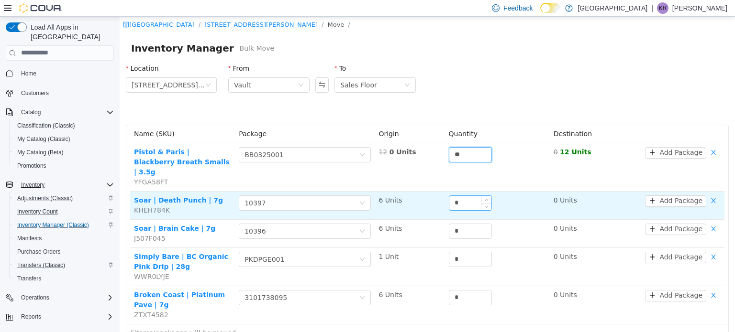
type input "**"
click at [350, 196] on input "*" at bounding box center [470, 203] width 42 height 14
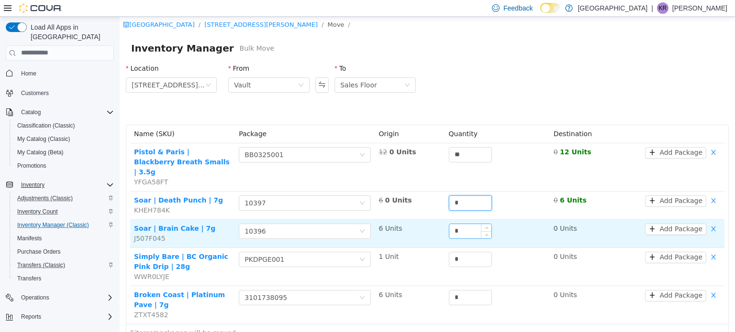
type input "*"
click at [350, 224] on input "*" at bounding box center [470, 231] width 42 height 14
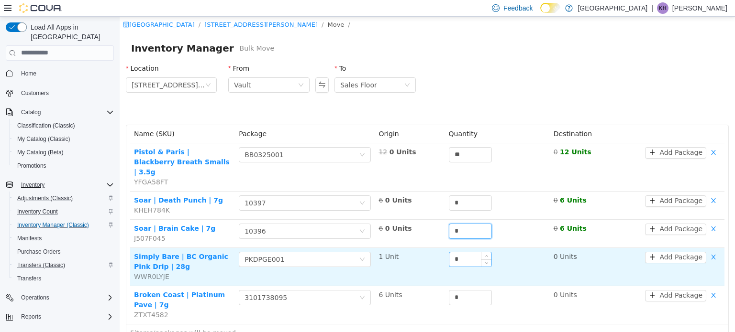
type input "*"
click at [350, 252] on input "*" at bounding box center [470, 259] width 42 height 14
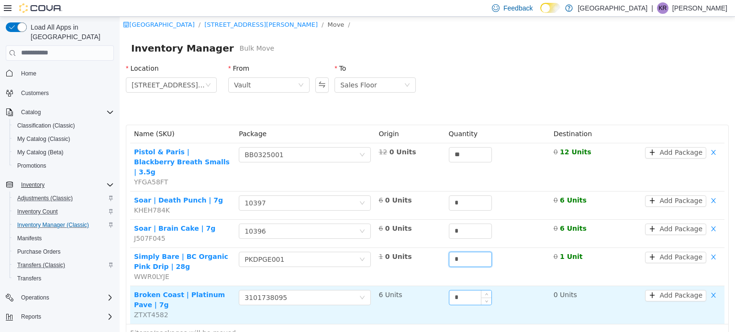
type input "*"
click at [350, 290] on input "*" at bounding box center [470, 297] width 42 height 14
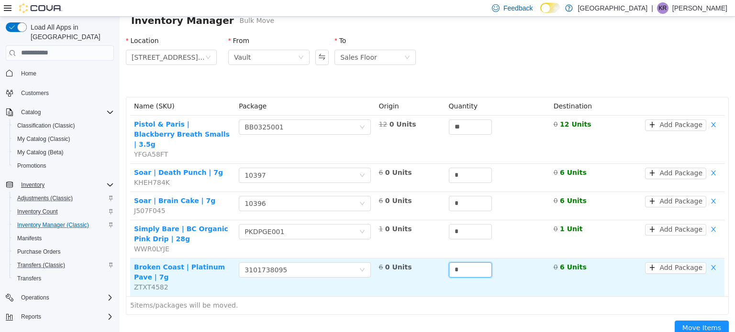
scroll to position [43, 0]
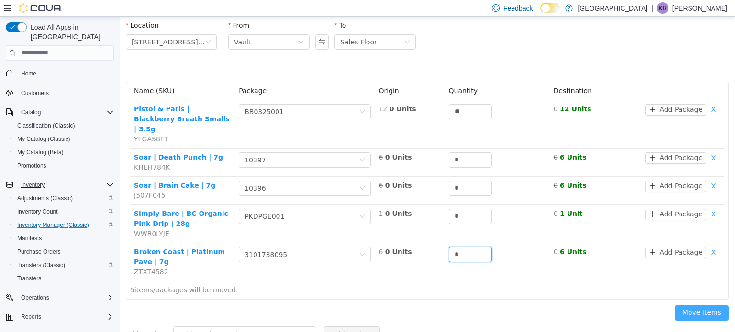
type input "*"
click at [350, 305] on button "Move Items" at bounding box center [701, 312] width 54 height 15
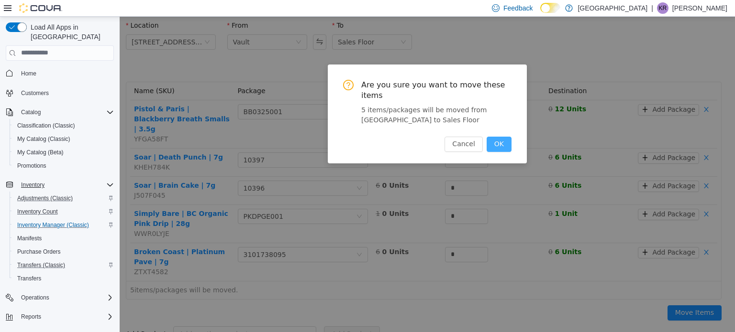
click at [350, 136] on button "OK" at bounding box center [498, 143] width 25 height 15
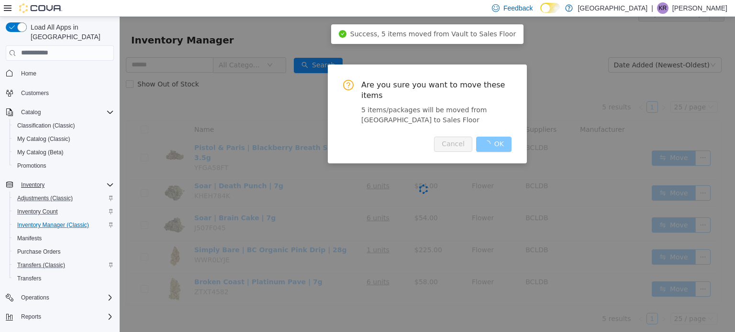
scroll to position [7, 0]
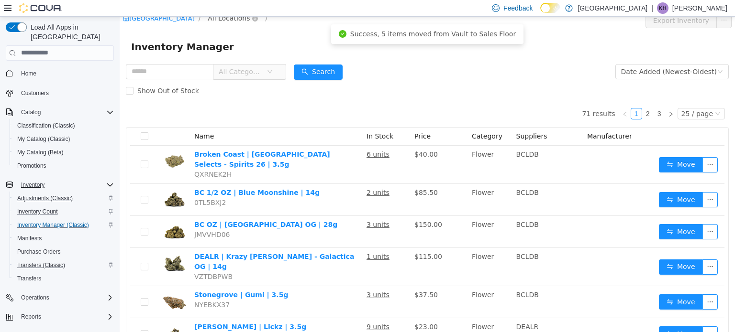
click at [234, 22] on span "All Locations" at bounding box center [229, 17] width 42 height 11
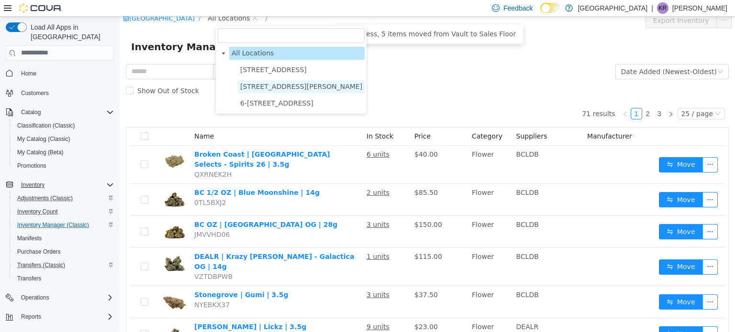
click at [267, 87] on span "3541 Cobble Hill Rd" at bounding box center [301, 86] width 122 height 8
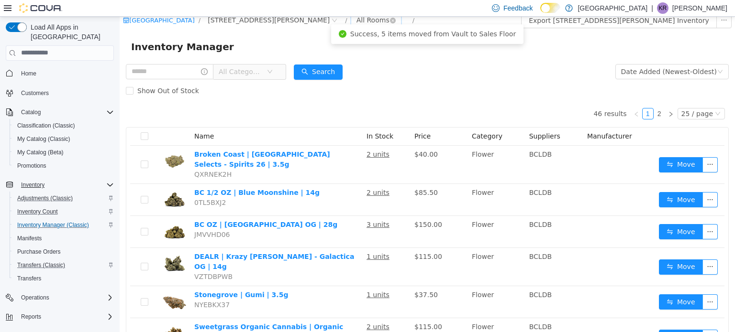
click at [350, 20] on div "All Rooms" at bounding box center [372, 19] width 33 height 14
click at [317, 67] on li "Vault" at bounding box center [327, 69] width 57 height 15
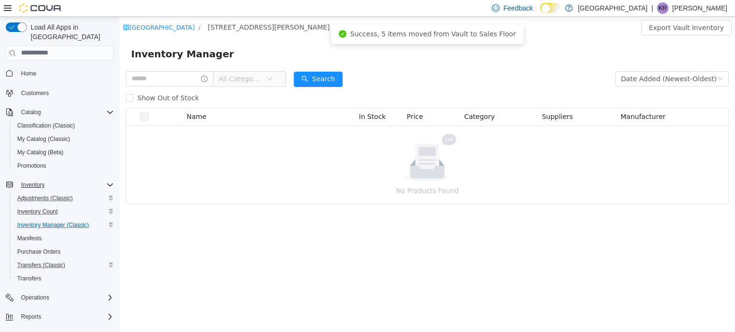
click at [245, 78] on span "All Categories" at bounding box center [241, 79] width 44 height 10
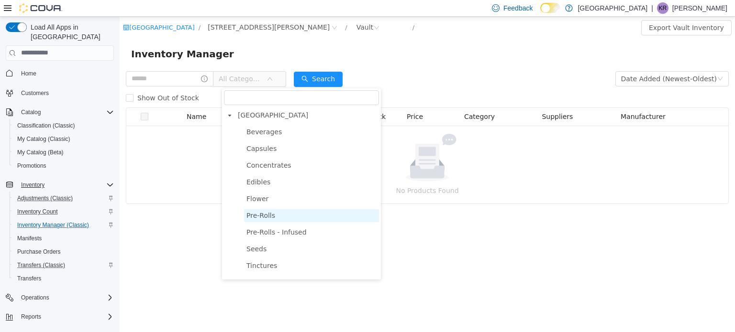
click at [266, 218] on span "Pre-Rolls" at bounding box center [260, 215] width 29 height 8
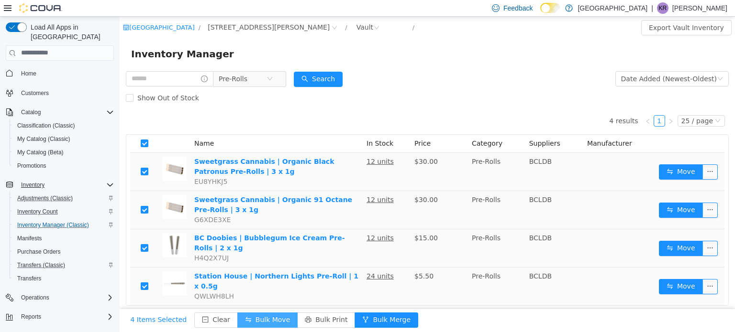
click at [252, 318] on button "Bulk Move" at bounding box center [267, 319] width 60 height 15
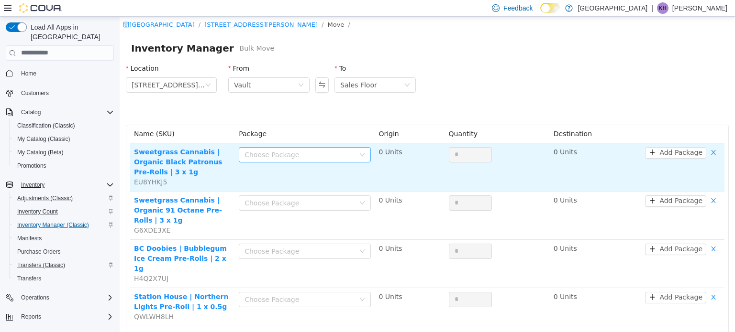
click at [327, 156] on div "Choose Package" at bounding box center [299, 155] width 110 height 10
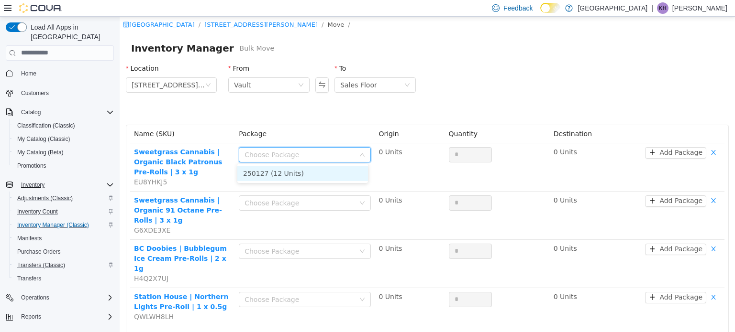
click at [282, 172] on li "250127 (12 Units)" at bounding box center [302, 172] width 131 height 15
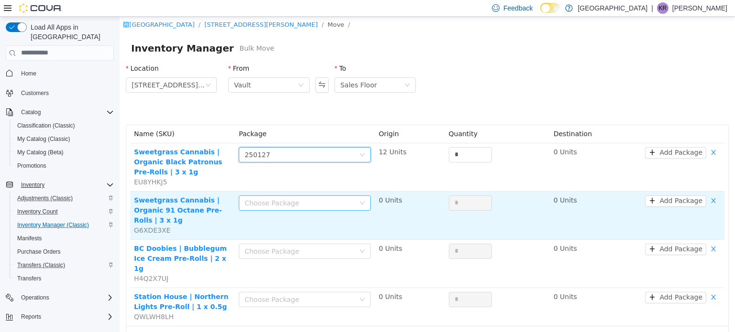
click at [282, 204] on div "Choose Package" at bounding box center [299, 203] width 110 height 10
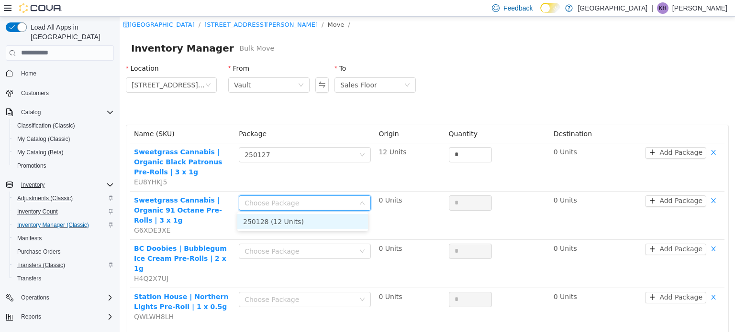
click at [277, 219] on li "250128 (12 Units)" at bounding box center [302, 221] width 131 height 15
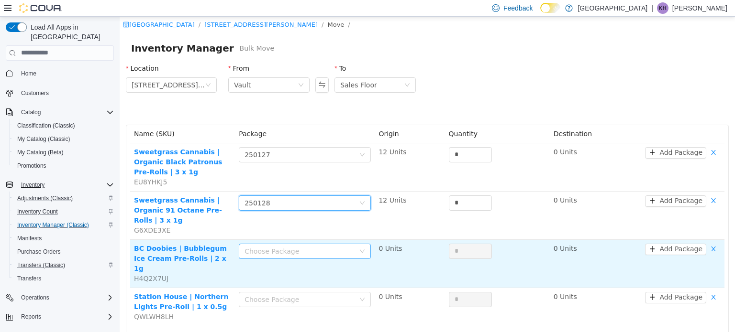
click at [271, 246] on div "Choose Package" at bounding box center [299, 251] width 110 height 10
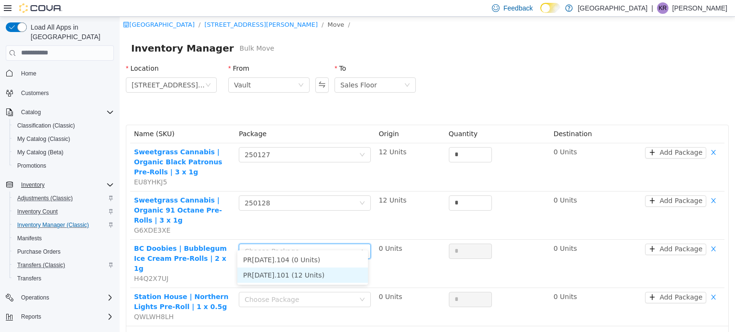
click at [269, 275] on li "PR28AUG2025.101 (12 Units)" at bounding box center [302, 274] width 131 height 15
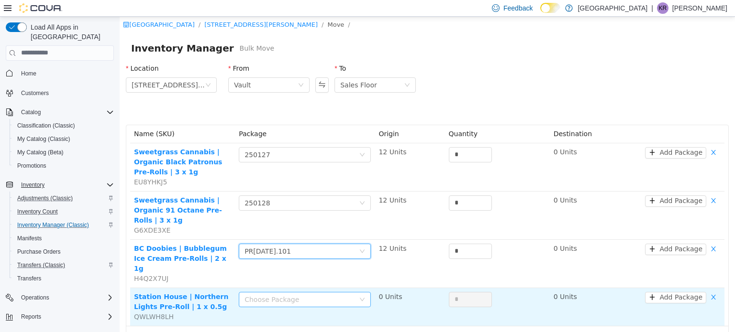
click at [267, 295] on div "Choose Package" at bounding box center [299, 300] width 110 height 10
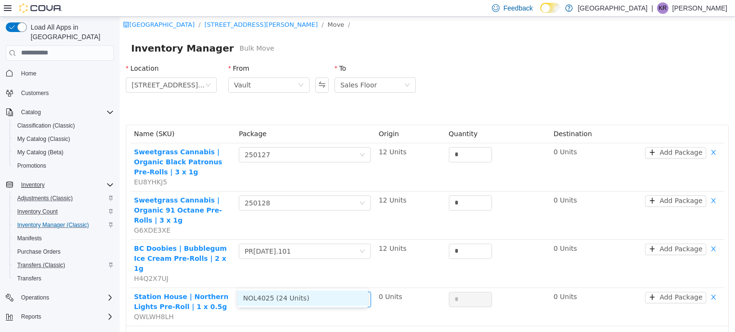
click at [270, 298] on li "NOL4025 (24 Units)" at bounding box center [302, 297] width 131 height 15
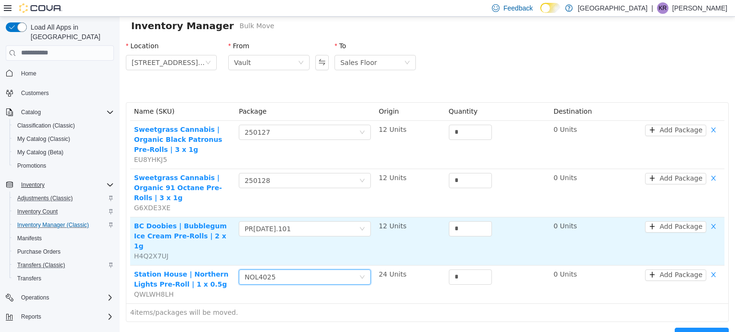
scroll to position [35, 0]
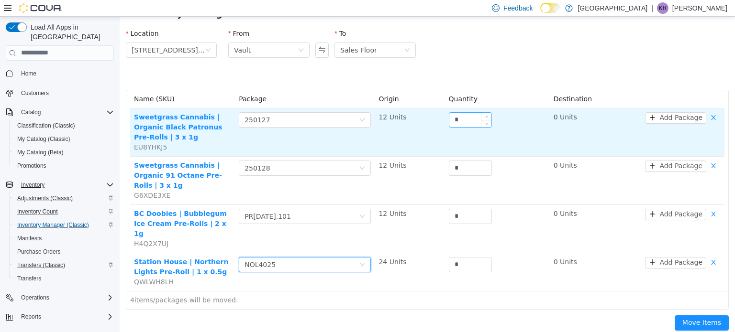
click at [350, 122] on input "*" at bounding box center [470, 119] width 42 height 14
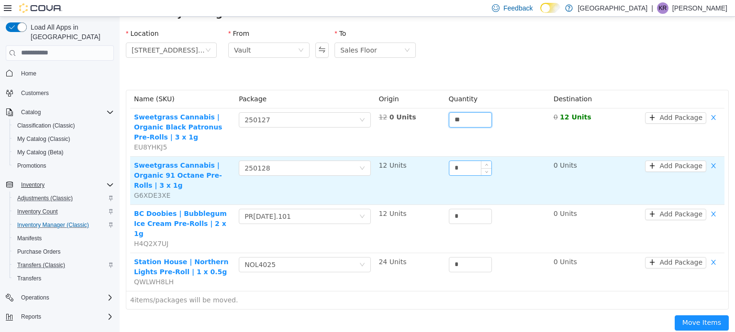
type input "**"
click at [350, 170] on input "*" at bounding box center [470, 168] width 42 height 14
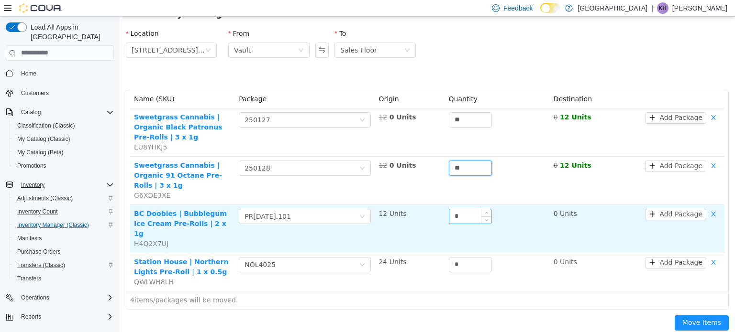
type input "**"
click at [350, 209] on input "*" at bounding box center [470, 216] width 42 height 14
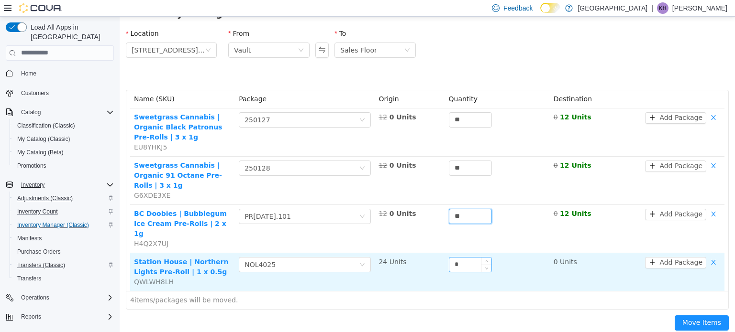
type input "**"
click at [350, 257] on input "*" at bounding box center [470, 264] width 42 height 14
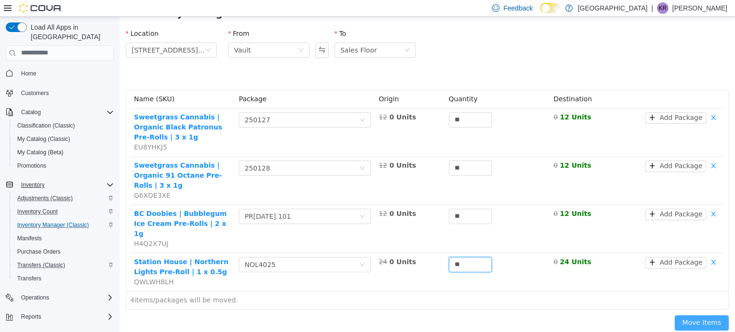
type input "**"
click at [350, 315] on button "Move Items" at bounding box center [701, 322] width 54 height 15
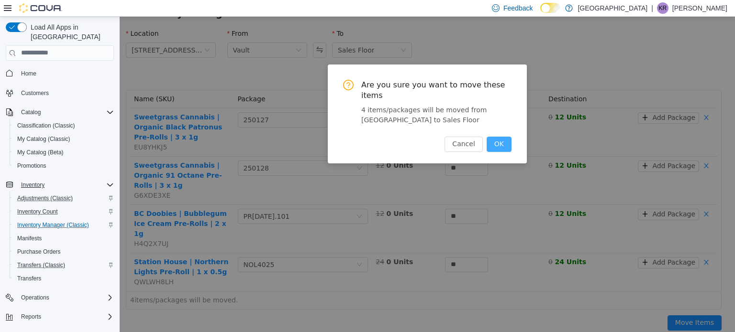
click at [350, 136] on button "OK" at bounding box center [498, 143] width 25 height 15
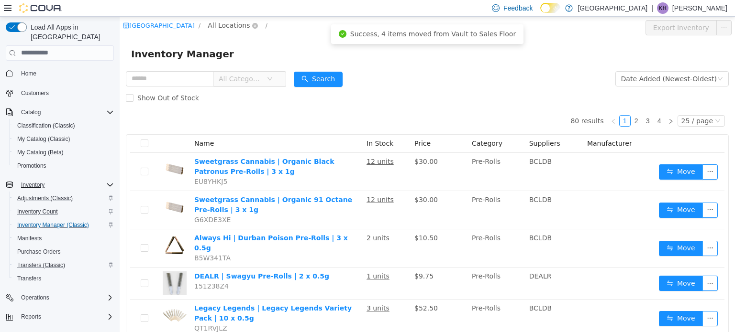
click at [249, 26] on span "All Locations" at bounding box center [229, 25] width 42 height 11
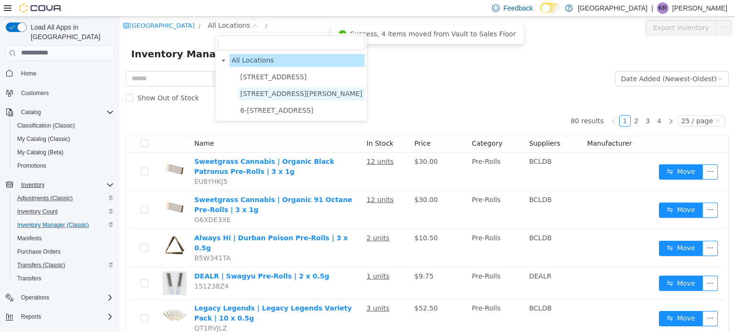
click at [278, 94] on span "3541 Cobble Hill Rd" at bounding box center [301, 93] width 122 height 8
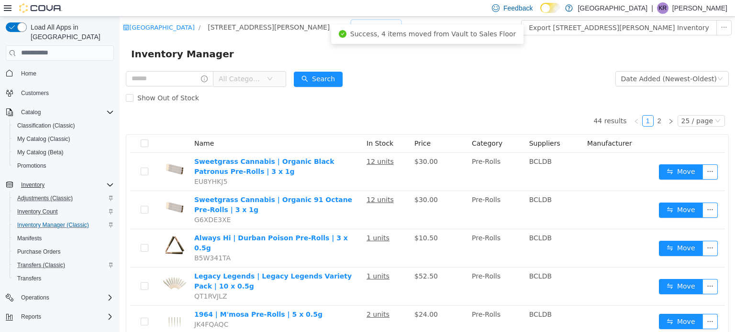
click at [350, 23] on div "All Rooms" at bounding box center [372, 27] width 33 height 14
click at [325, 78] on li "Vault" at bounding box center [327, 76] width 57 height 15
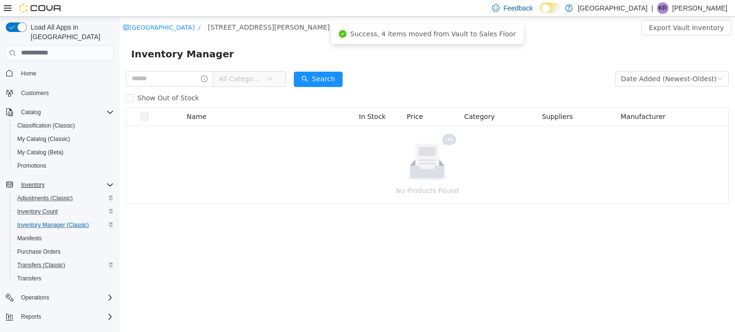
click at [251, 78] on span "All Categories" at bounding box center [241, 79] width 44 height 10
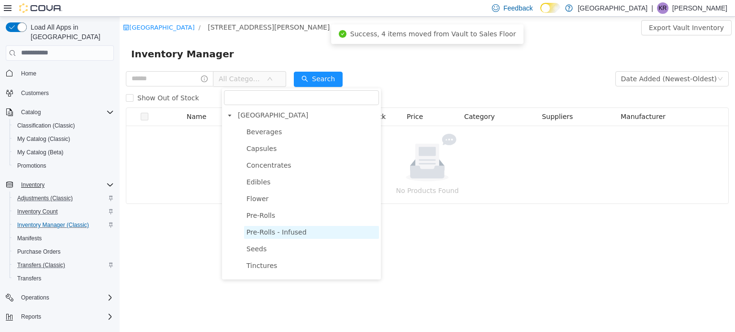
click at [268, 233] on span "Pre-Rolls - Infused" at bounding box center [276, 232] width 60 height 8
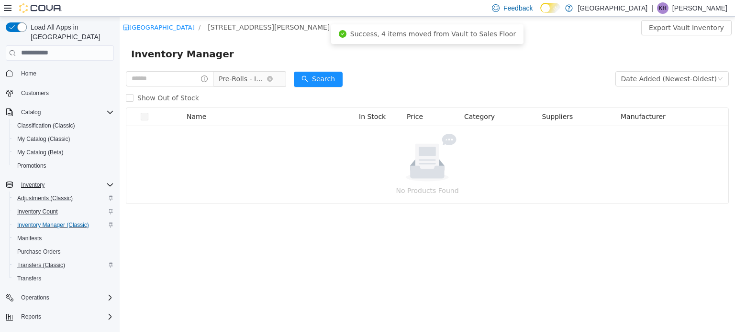
click at [258, 78] on span "Pre-Rolls - Infused" at bounding box center [243, 78] width 48 height 14
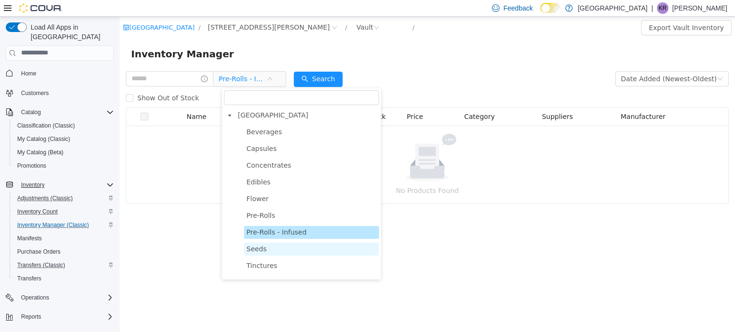
click at [254, 252] on span "Seeds" at bounding box center [256, 249] width 20 height 8
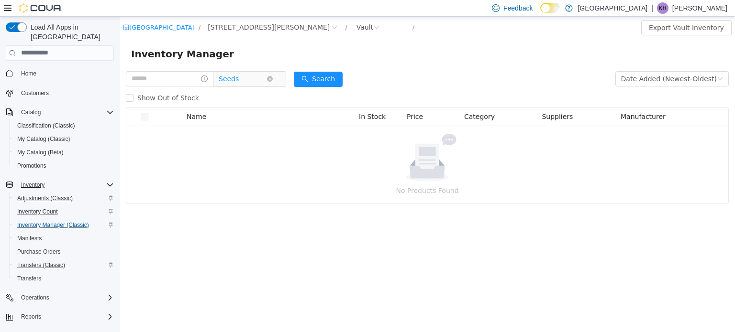
click at [236, 77] on span "Seeds" at bounding box center [229, 78] width 20 height 14
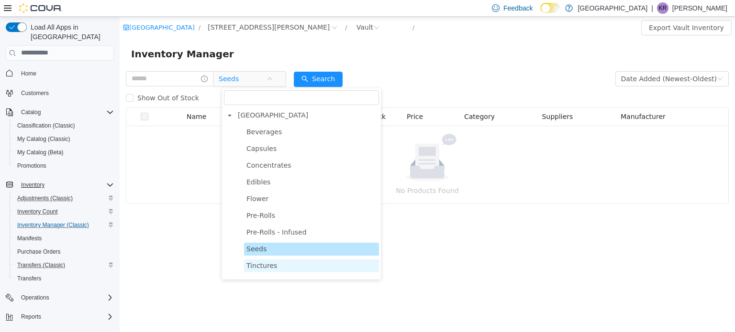
click at [267, 269] on span "Tinctures" at bounding box center [261, 266] width 31 height 8
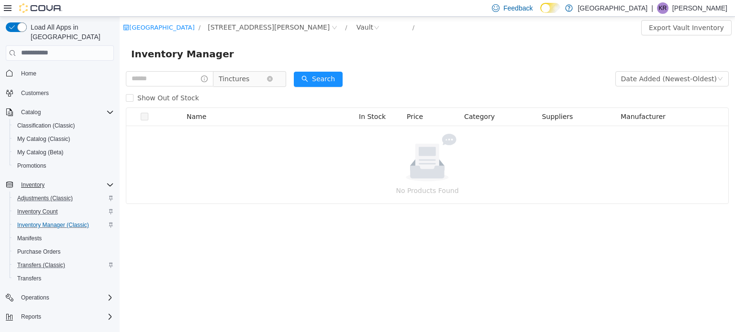
click at [249, 79] on span "Tinctures" at bounding box center [234, 78] width 31 height 14
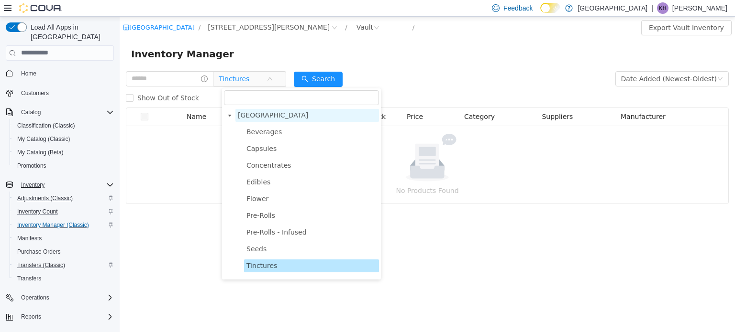
click at [256, 117] on span "[GEOGRAPHIC_DATA]" at bounding box center [273, 115] width 70 height 8
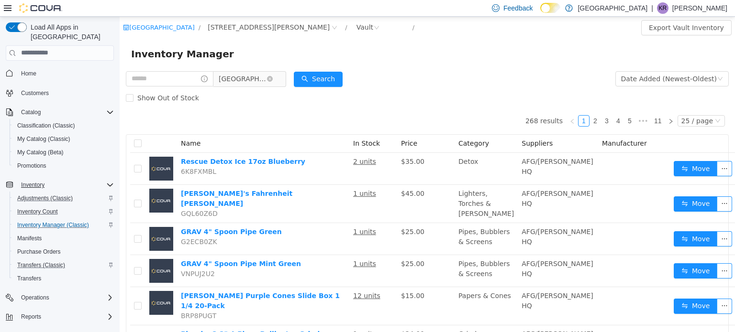
click at [260, 78] on span "[GEOGRAPHIC_DATA]" at bounding box center [243, 78] width 48 height 14
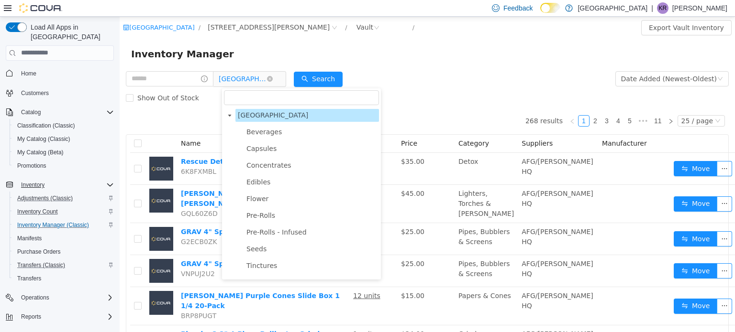
scroll to position [471, 0]
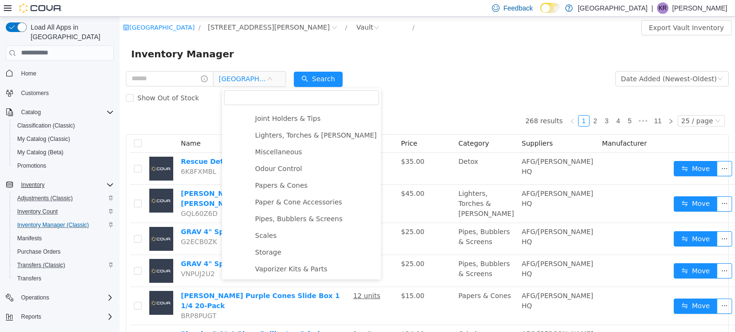
click at [266, 99] on input "filter select" at bounding box center [301, 97] width 155 height 15
click at [274, 158] on span "Miscellaneous" at bounding box center [315, 151] width 126 height 13
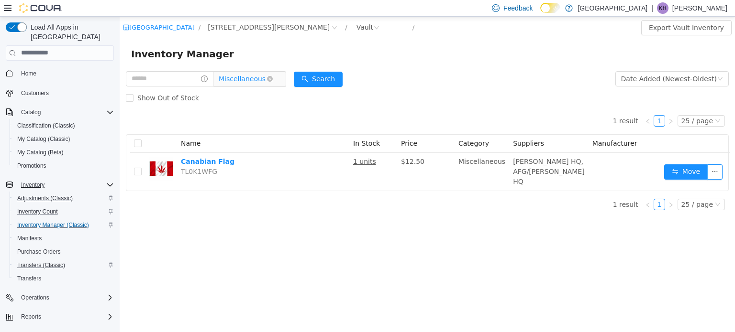
click at [243, 77] on span "Miscellaneous" at bounding box center [242, 78] width 47 height 14
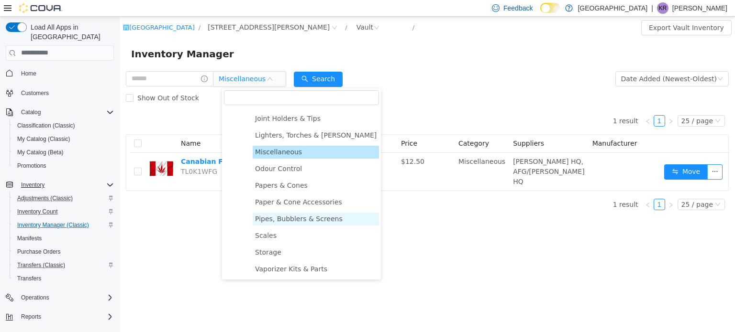
scroll to position [474, 0]
click at [262, 77] on span "Miscellaneous" at bounding box center [242, 78] width 47 height 14
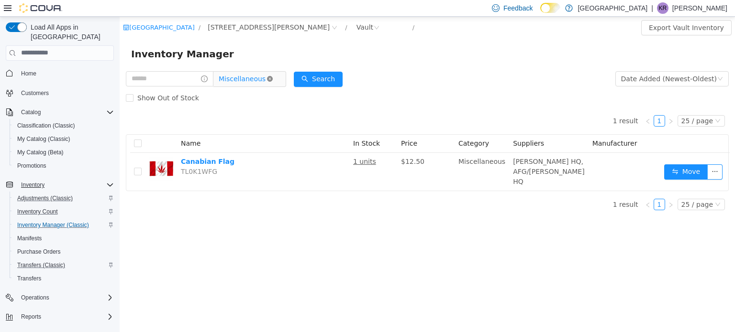
click at [273, 78] on icon "icon: close-circle" at bounding box center [270, 79] width 6 height 6
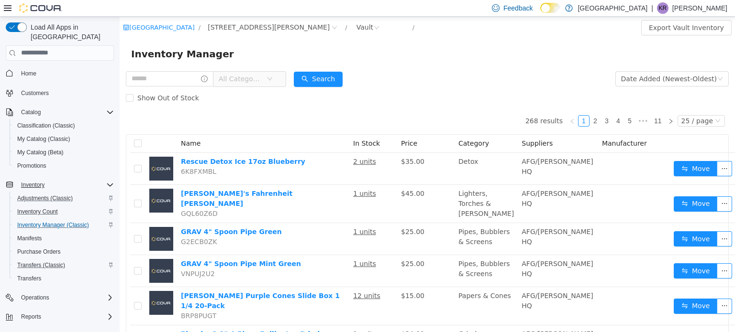
click at [243, 81] on span "All Categories" at bounding box center [241, 79] width 44 height 10
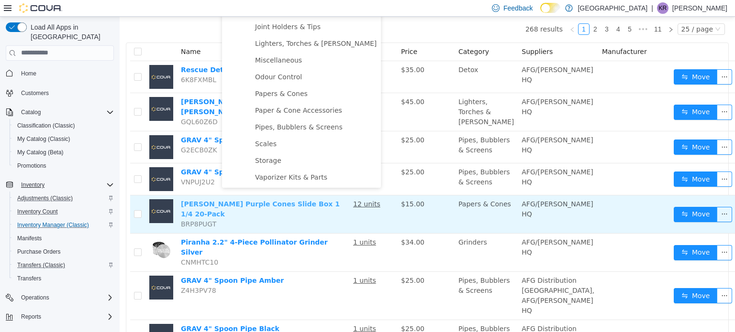
scroll to position [96, 0]
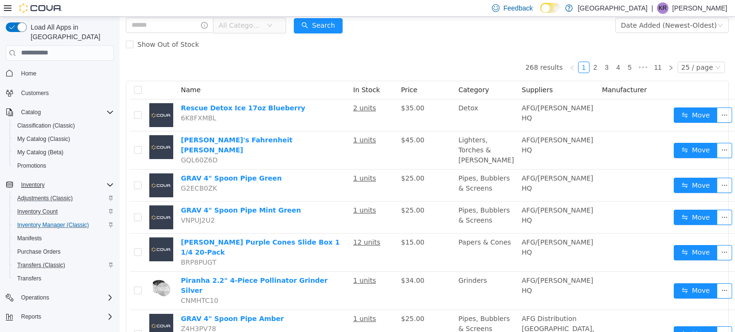
scroll to position [0, 0]
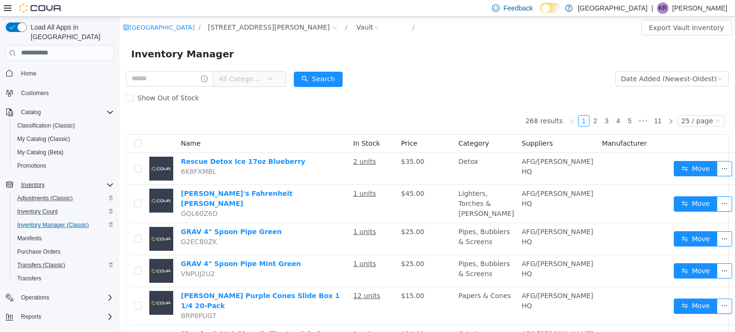
click at [260, 82] on span "All Categories" at bounding box center [241, 79] width 44 height 10
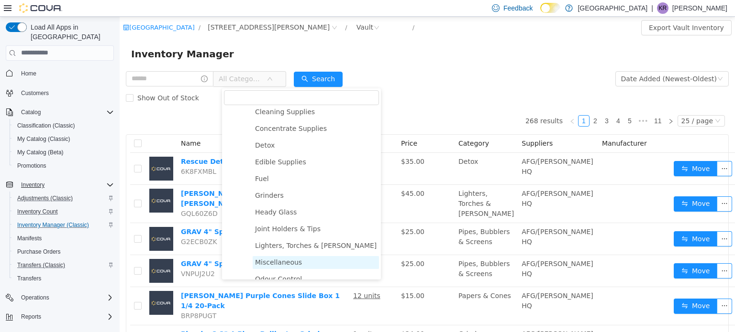
scroll to position [187, 0]
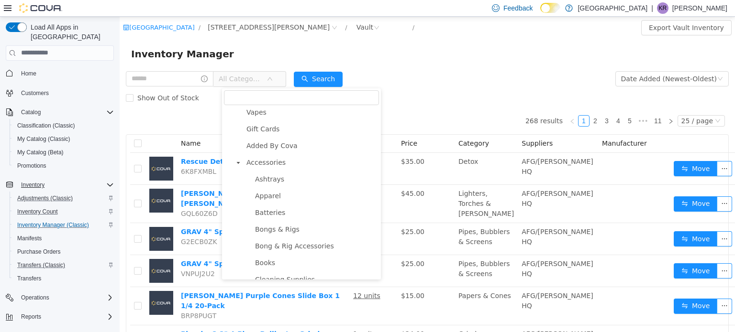
click at [239, 164] on icon "icon: caret-down" at bounding box center [238, 162] width 5 height 5
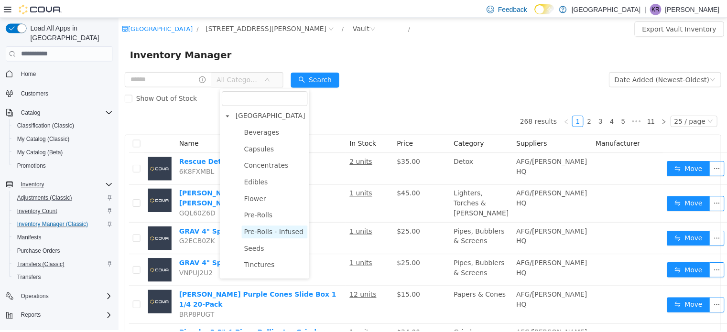
scroll to position [0, 0]
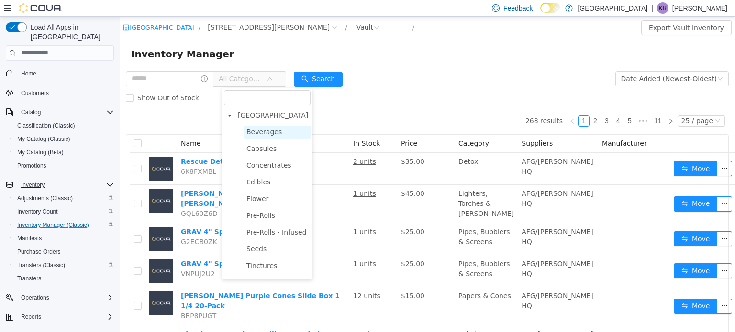
click at [263, 134] on span "Beverages" at bounding box center [263, 132] width 35 height 8
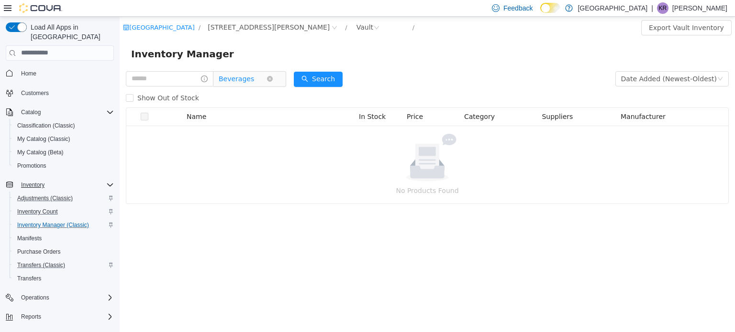
click at [235, 80] on span "Beverages" at bounding box center [236, 78] width 35 height 14
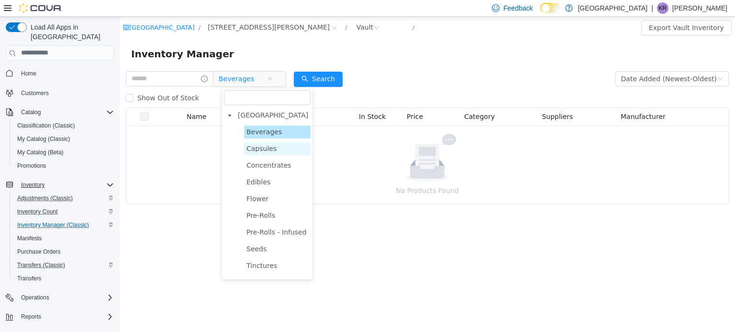
click at [265, 151] on span "Capsules" at bounding box center [261, 148] width 30 height 8
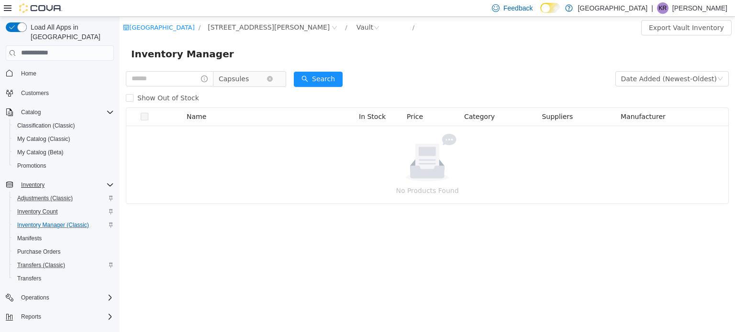
click at [249, 80] on span "Capsules" at bounding box center [234, 78] width 30 height 14
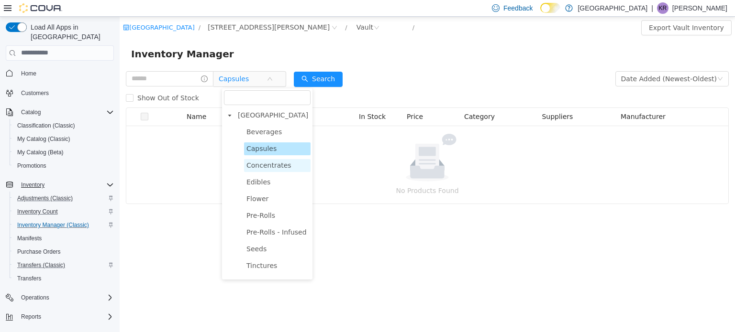
click at [257, 168] on span "Concentrates" at bounding box center [268, 165] width 45 height 8
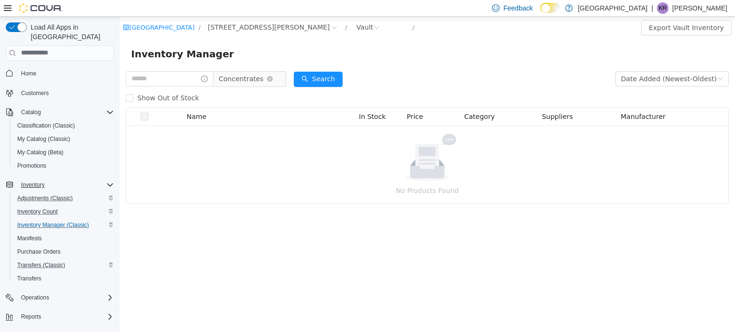
click at [243, 82] on span "Concentrates" at bounding box center [241, 78] width 45 height 14
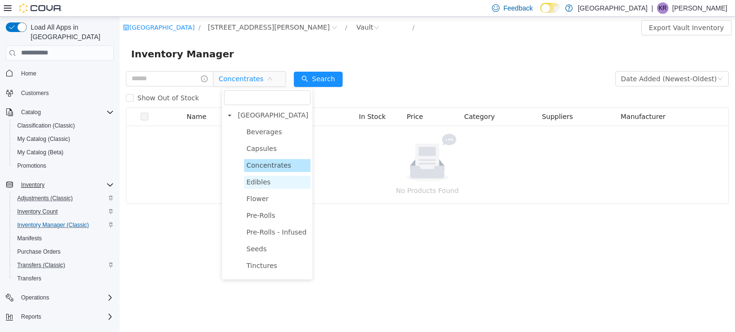
click at [258, 181] on span "Edibles" at bounding box center [258, 182] width 24 height 8
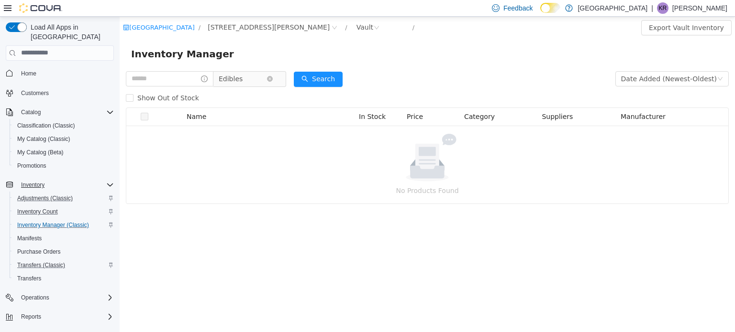
click at [236, 77] on span "Edibles" at bounding box center [231, 78] width 24 height 14
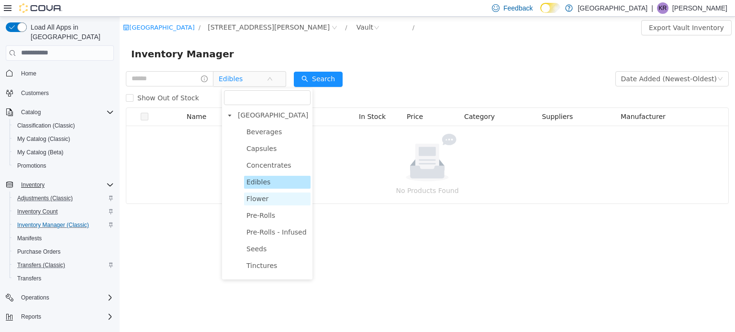
click at [252, 202] on span "Flower" at bounding box center [257, 199] width 22 height 8
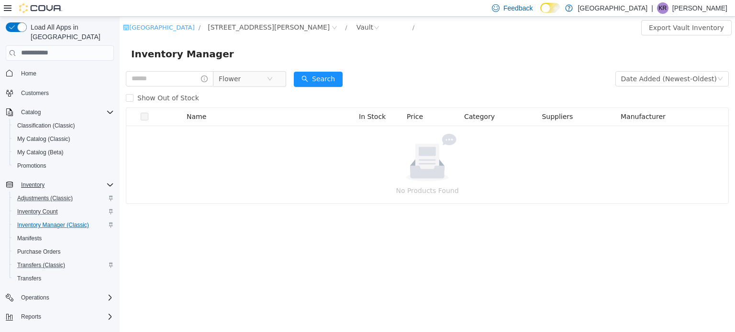
click at [163, 30] on link "[GEOGRAPHIC_DATA]" at bounding box center [159, 26] width 72 height 7
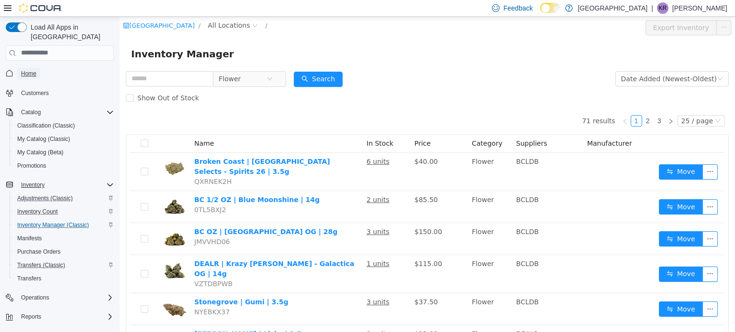
click at [23, 70] on span "Home" at bounding box center [28, 74] width 15 height 8
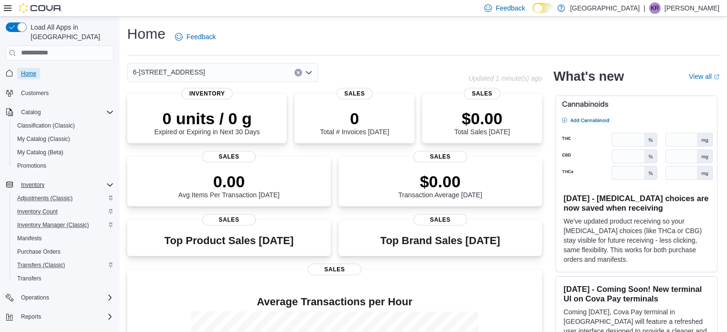
click at [28, 70] on span "Home" at bounding box center [28, 74] width 15 height 8
click at [22, 70] on span "Home" at bounding box center [28, 74] width 15 height 8
click at [40, 89] on span "Customers" at bounding box center [35, 93] width 28 height 8
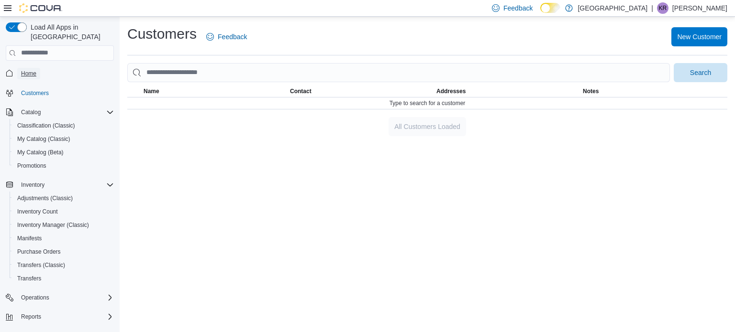
click at [27, 70] on span "Home" at bounding box center [28, 74] width 15 height 8
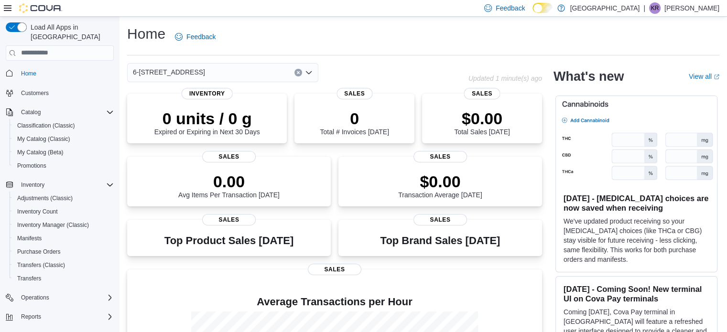
click at [603, 7] on p "[GEOGRAPHIC_DATA]" at bounding box center [605, 7] width 70 height 11
click at [692, 10] on p "Keith Rideout" at bounding box center [692, 7] width 55 height 11
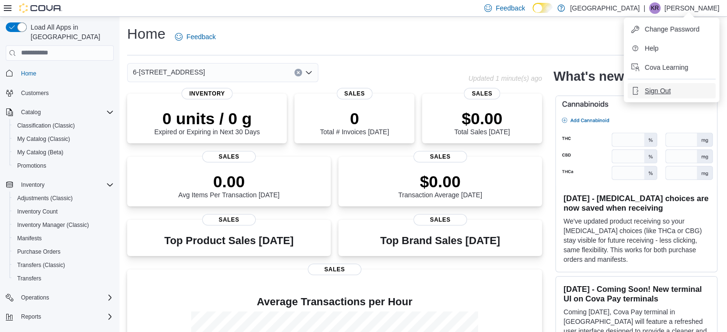
click at [652, 88] on span "Sign Out" at bounding box center [658, 91] width 26 height 10
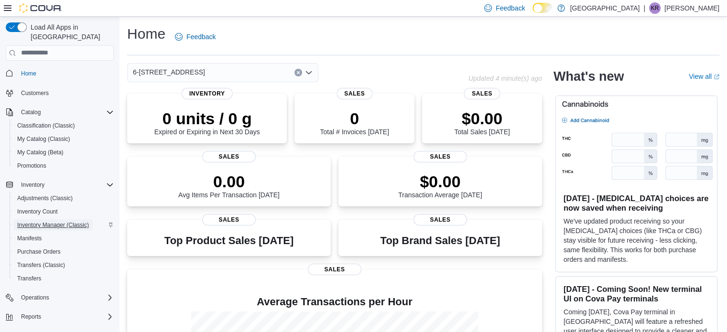
click at [44, 221] on span "Inventory Manager (Classic)" at bounding box center [53, 225] width 72 height 8
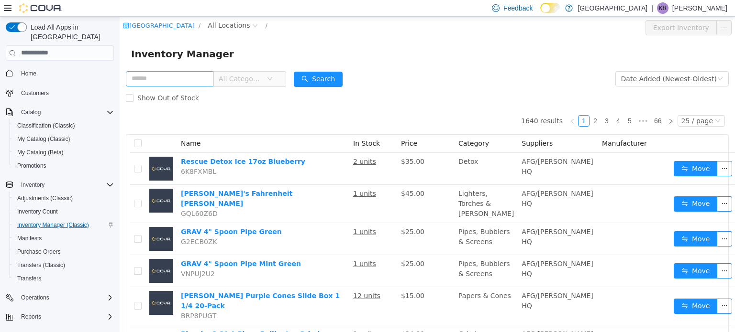
click at [162, 83] on input "text" at bounding box center [170, 78] width 88 height 15
type input "****"
click at [319, 81] on button "Search" at bounding box center [318, 78] width 49 height 15
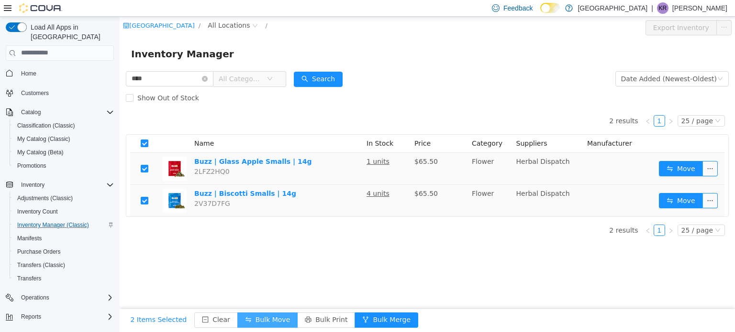
click at [256, 319] on button "Bulk Move" at bounding box center [267, 319] width 60 height 15
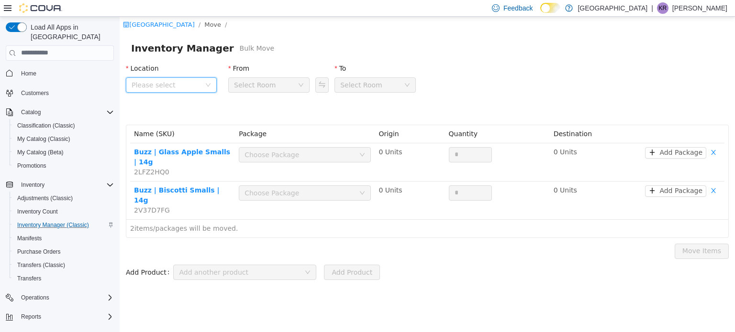
click at [152, 88] on span "Please select" at bounding box center [166, 85] width 69 height 10
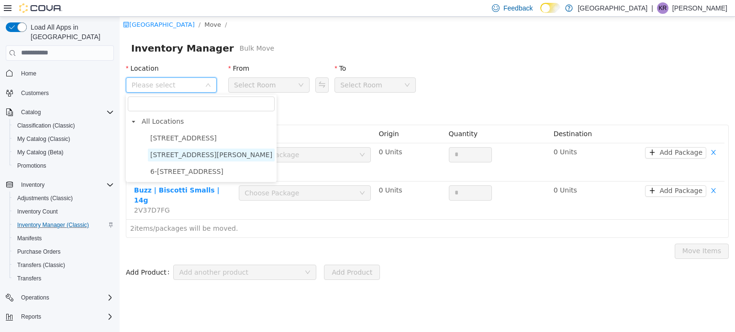
click at [171, 155] on span "3541 Cobble Hill Rd" at bounding box center [211, 155] width 122 height 8
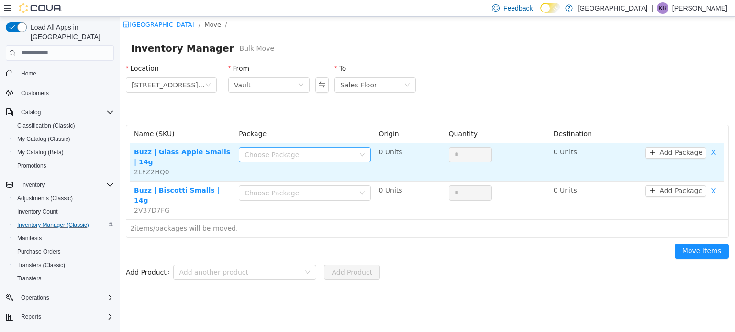
click at [302, 151] on div "Choose Package" at bounding box center [299, 155] width 110 height 10
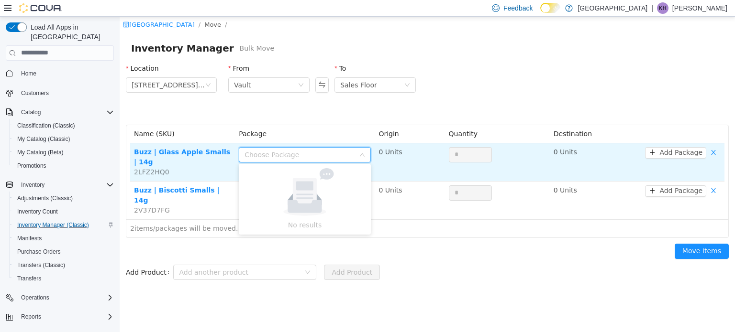
click at [277, 156] on div "Choose Package" at bounding box center [299, 155] width 110 height 10
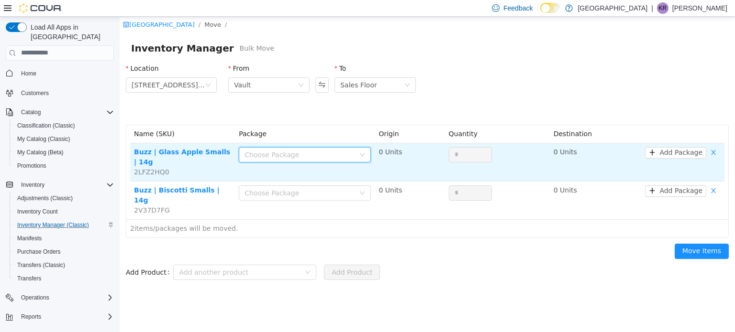
click at [336, 154] on div "Choose Package" at bounding box center [299, 155] width 110 height 10
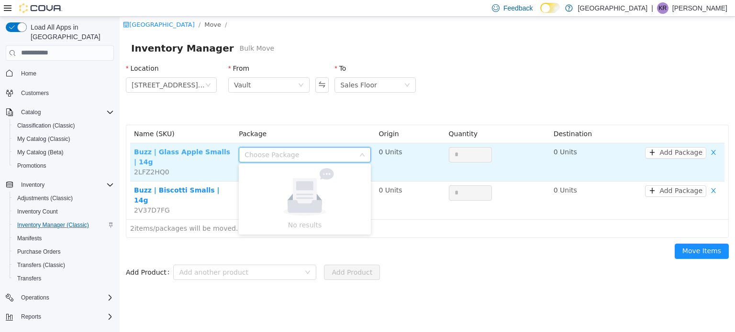
click at [193, 152] on link "Buzz | Glass Apple Smalls | 14g" at bounding box center [182, 157] width 96 height 18
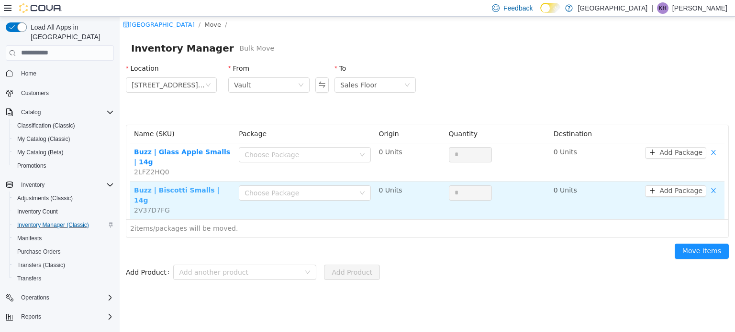
click at [189, 186] on link "Buzz | Biscotti Smalls | 14g" at bounding box center [177, 195] width 86 height 18
click at [263, 188] on div "Choose Package" at bounding box center [299, 193] width 110 height 10
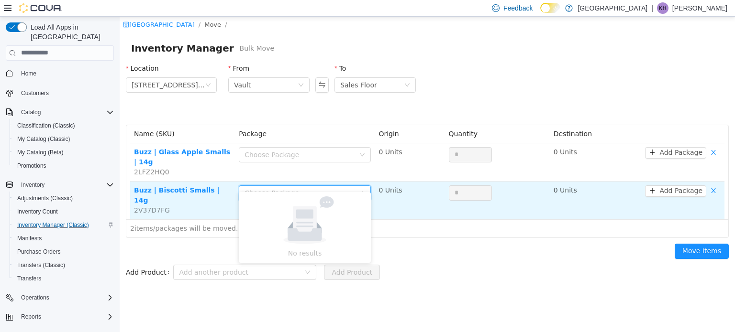
click at [265, 188] on div "Choose Package" at bounding box center [299, 193] width 110 height 10
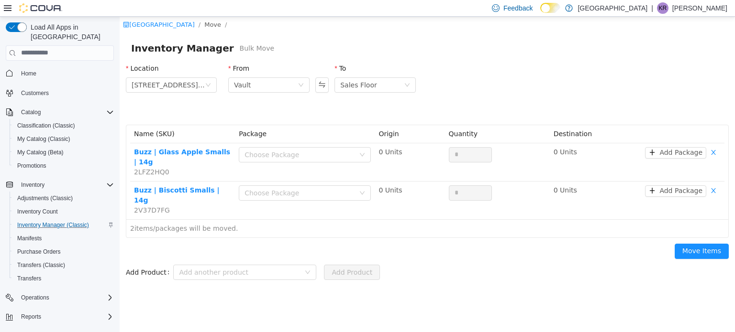
click at [476, 77] on div "Location 3541 Cobble Hill Rd From Vault To Sales Floor" at bounding box center [427, 90] width 614 height 67
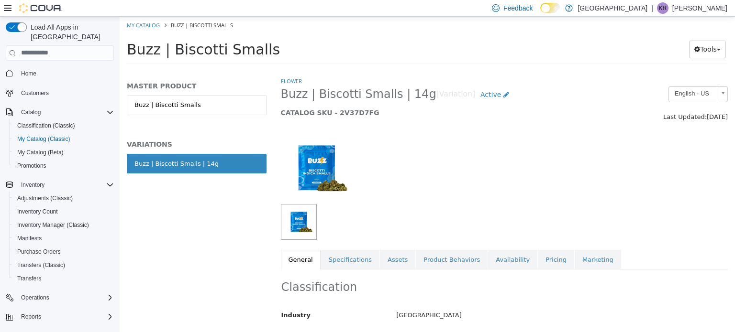
click at [205, 172] on link "Buzz | Biscotti Smalls | 14g" at bounding box center [197, 163] width 140 height 20
